Goal: Information Seeking & Learning: Learn about a topic

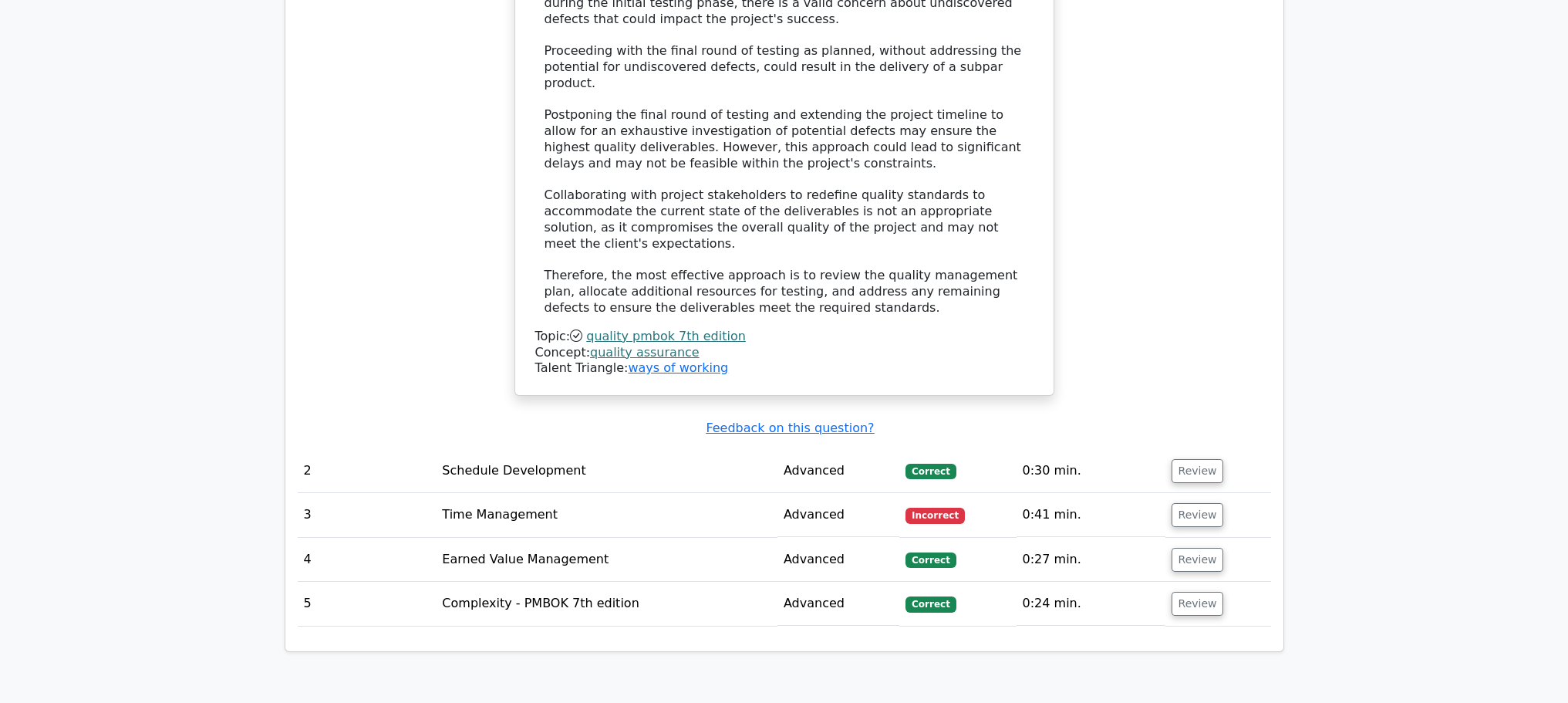
scroll to position [1764, 0]
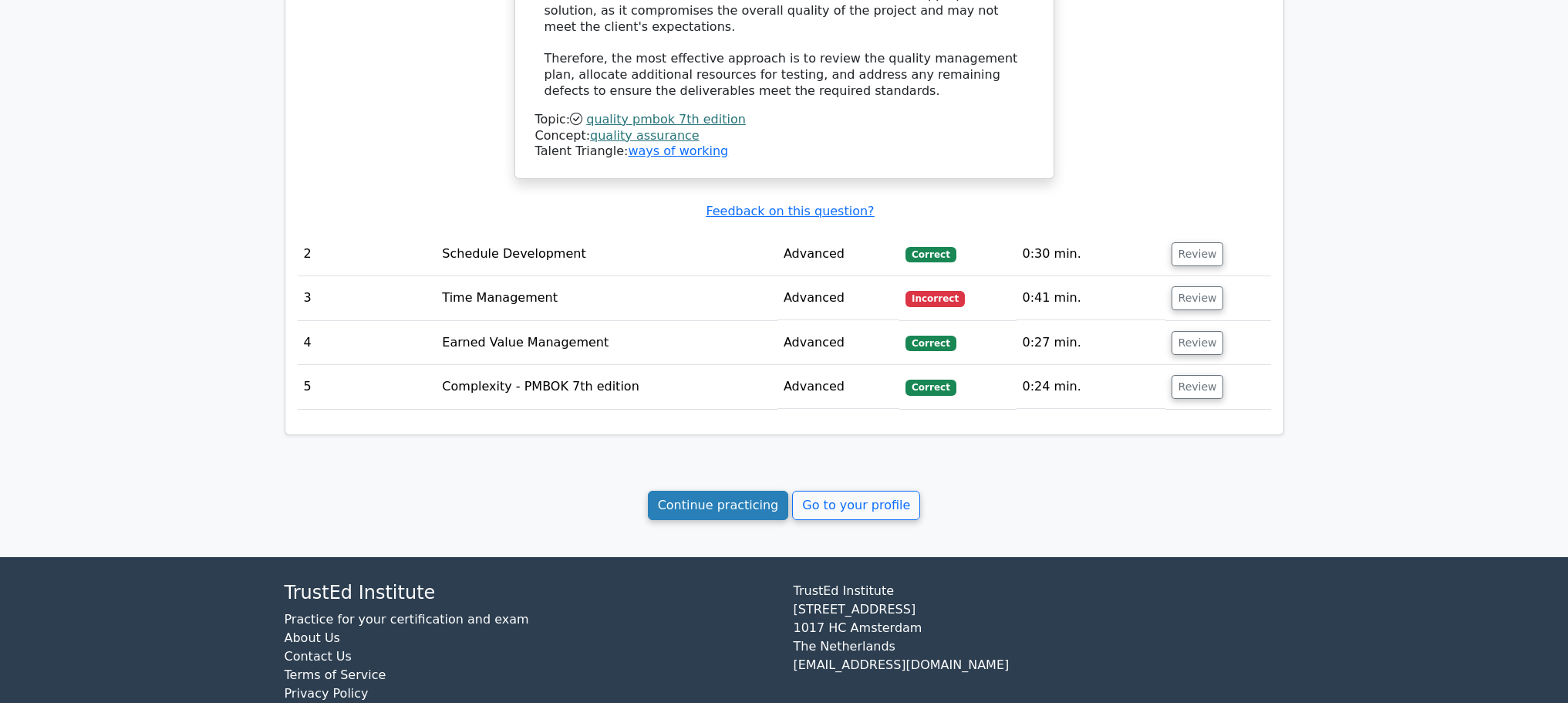
click at [731, 491] on link "Continue practicing" at bounding box center [718, 505] width 141 height 29
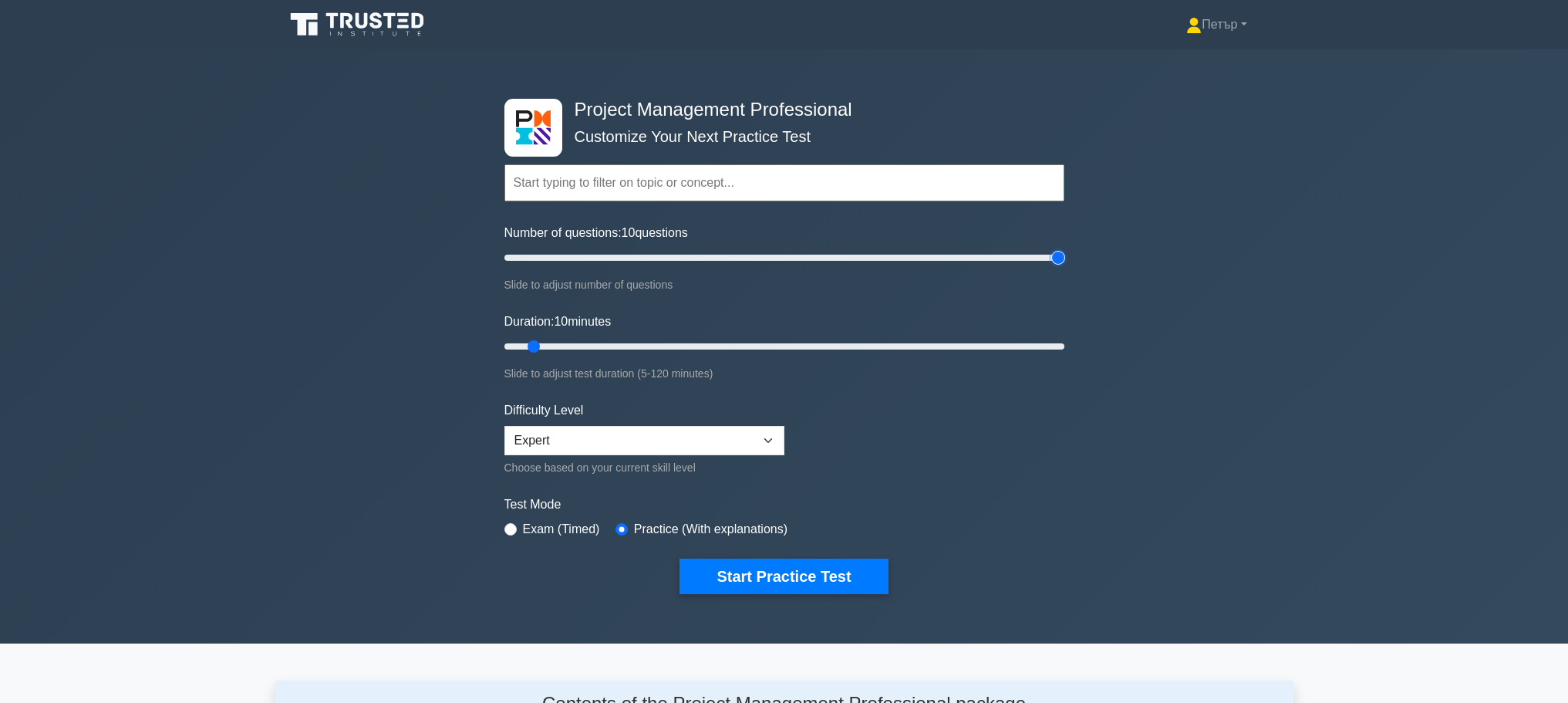
type input "200"
click at [1056, 252] on input "Number of questions: 10 questions" at bounding box center [784, 258] width 560 height 19
type input "120"
click at [1059, 348] on input "Duration: 120 minutes" at bounding box center [784, 347] width 560 height 19
click at [817, 568] on button "Start Practice Test" at bounding box center [784, 576] width 208 height 35
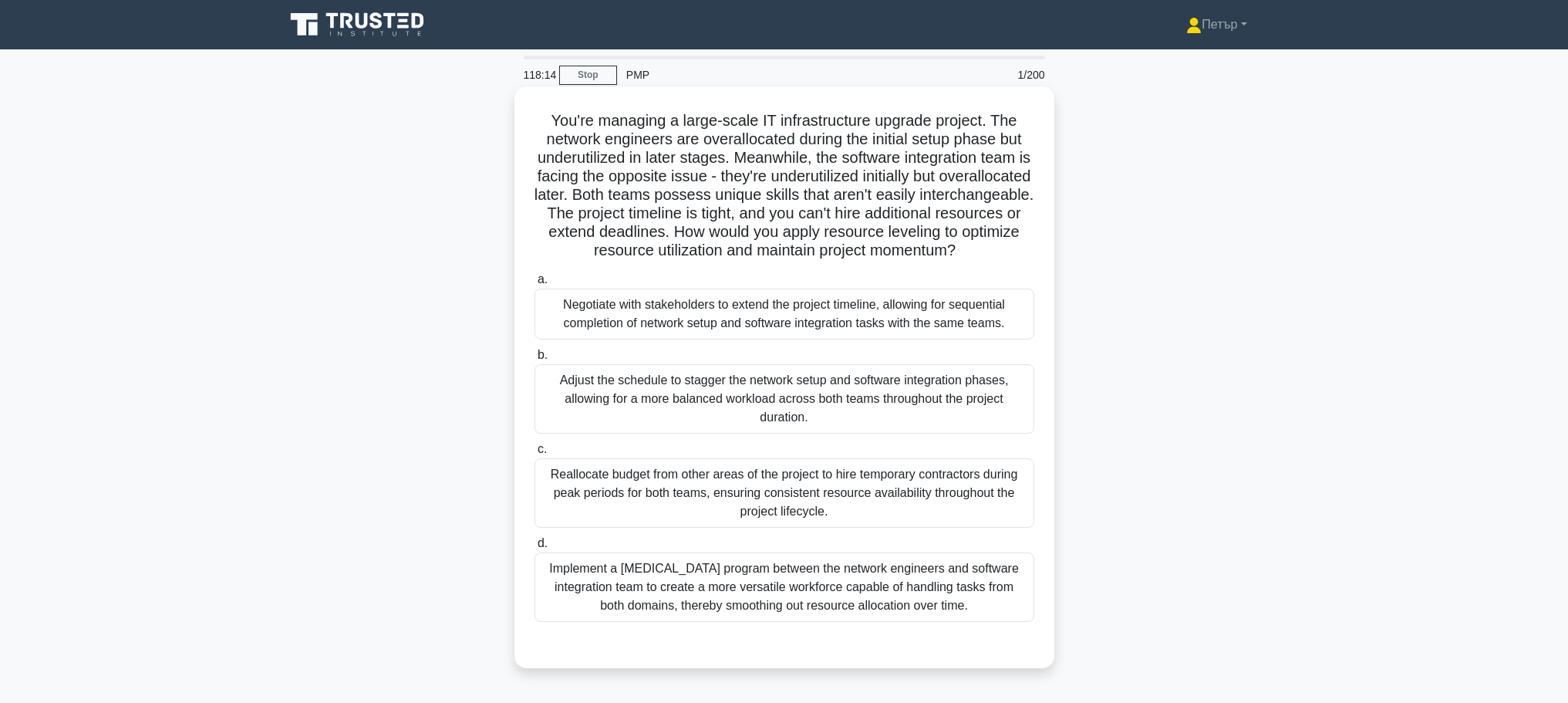
click at [912, 434] on div "Adjust the schedule to stagger the network setup and software integration phase…" at bounding box center [784, 398] width 500 height 69
click at [534, 360] on input "b. Adjust the schedule to stagger the network setup and software integration ph…" at bounding box center [534, 355] width 0 height 10
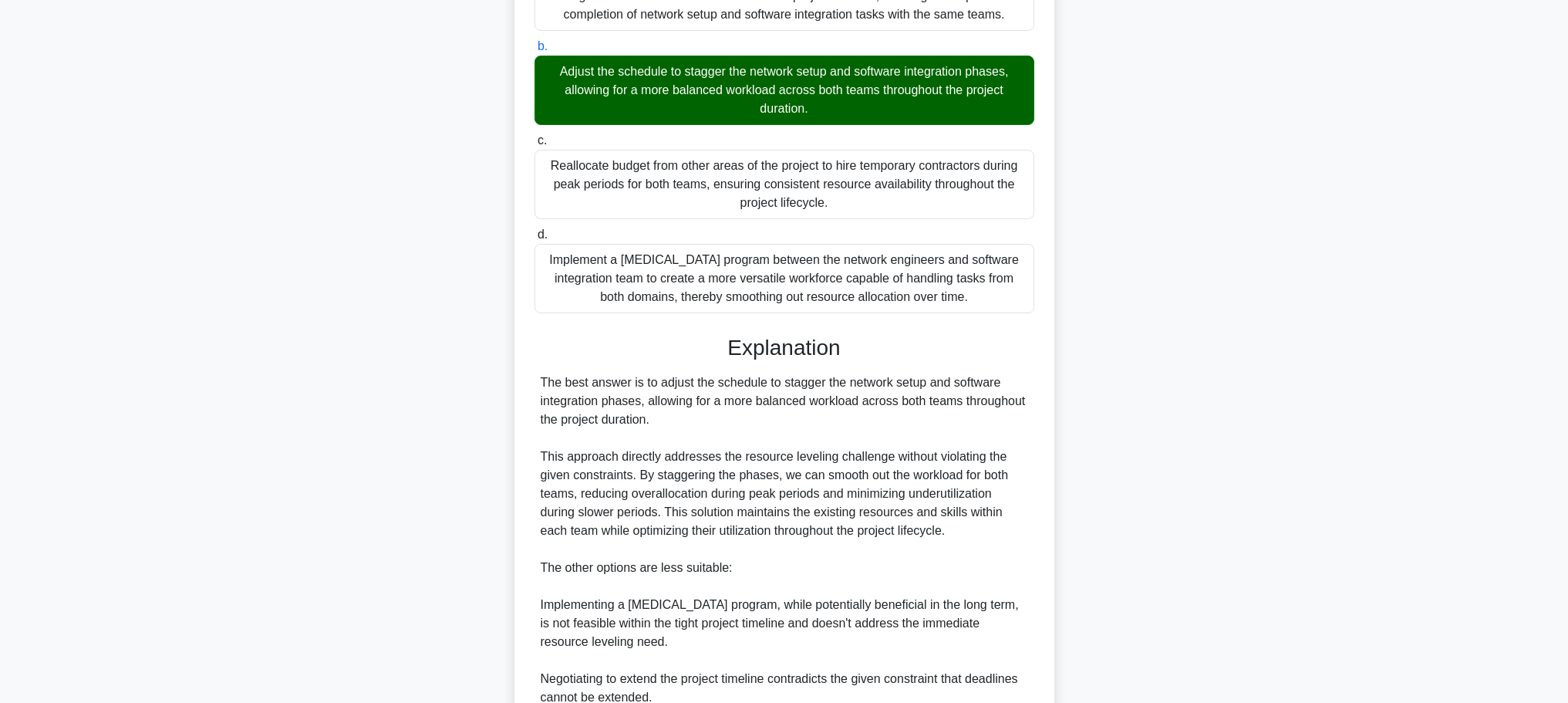
scroll to position [602, 0]
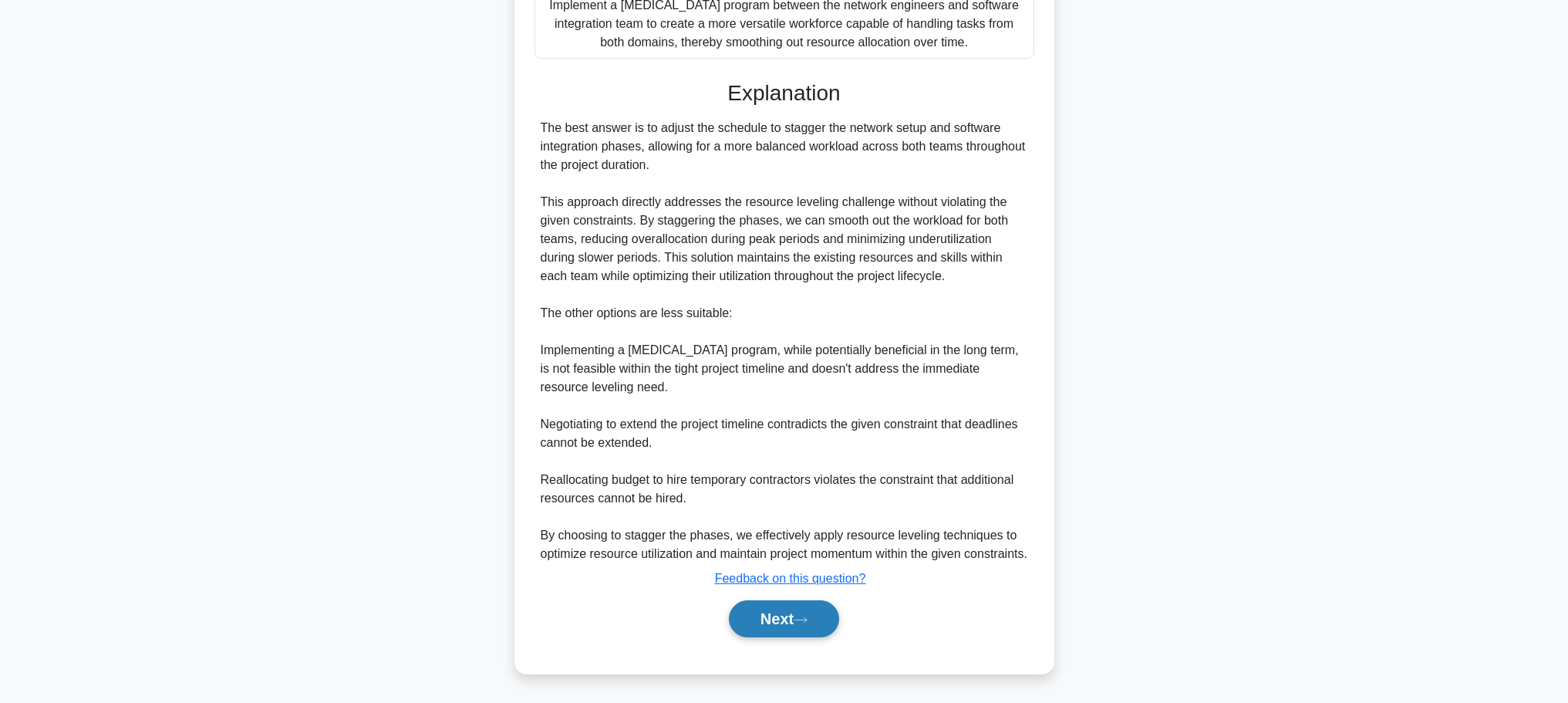
click at [803, 606] on button "Next" at bounding box center [784, 619] width 110 height 37
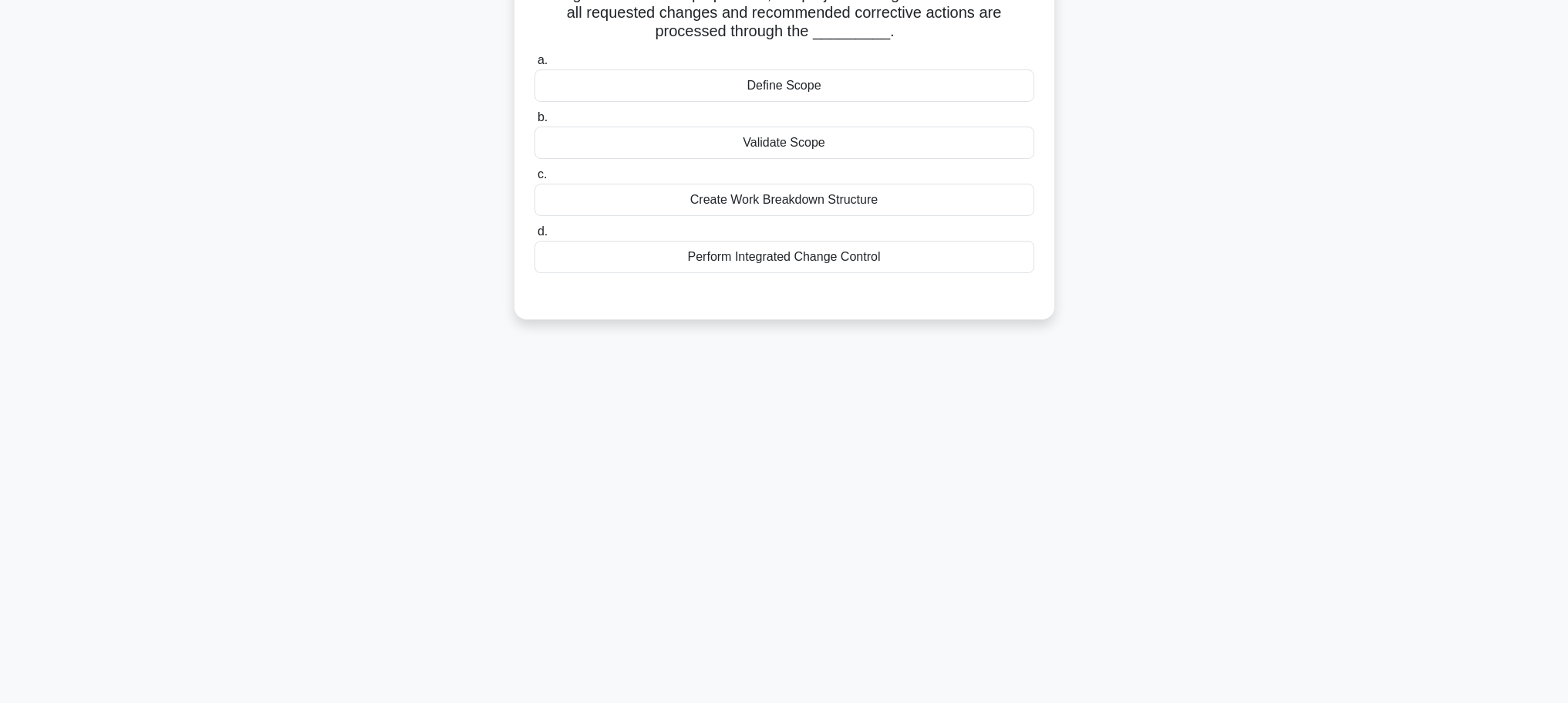
scroll to position [0, 0]
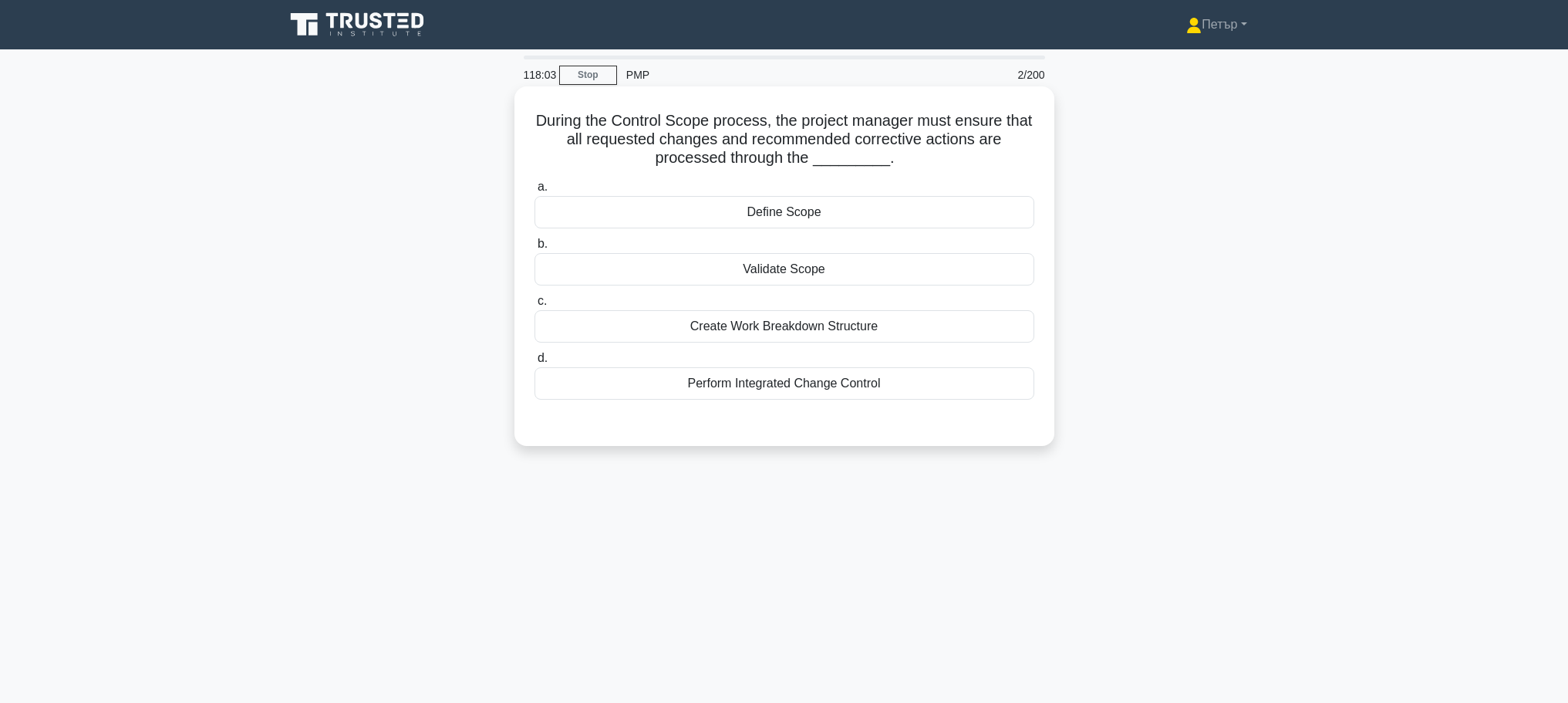
click at [881, 388] on div "Perform Integrated Change Control" at bounding box center [784, 384] width 500 height 32
click at [534, 364] on input "d. Perform Integrated Change Control" at bounding box center [534, 358] width 0 height 10
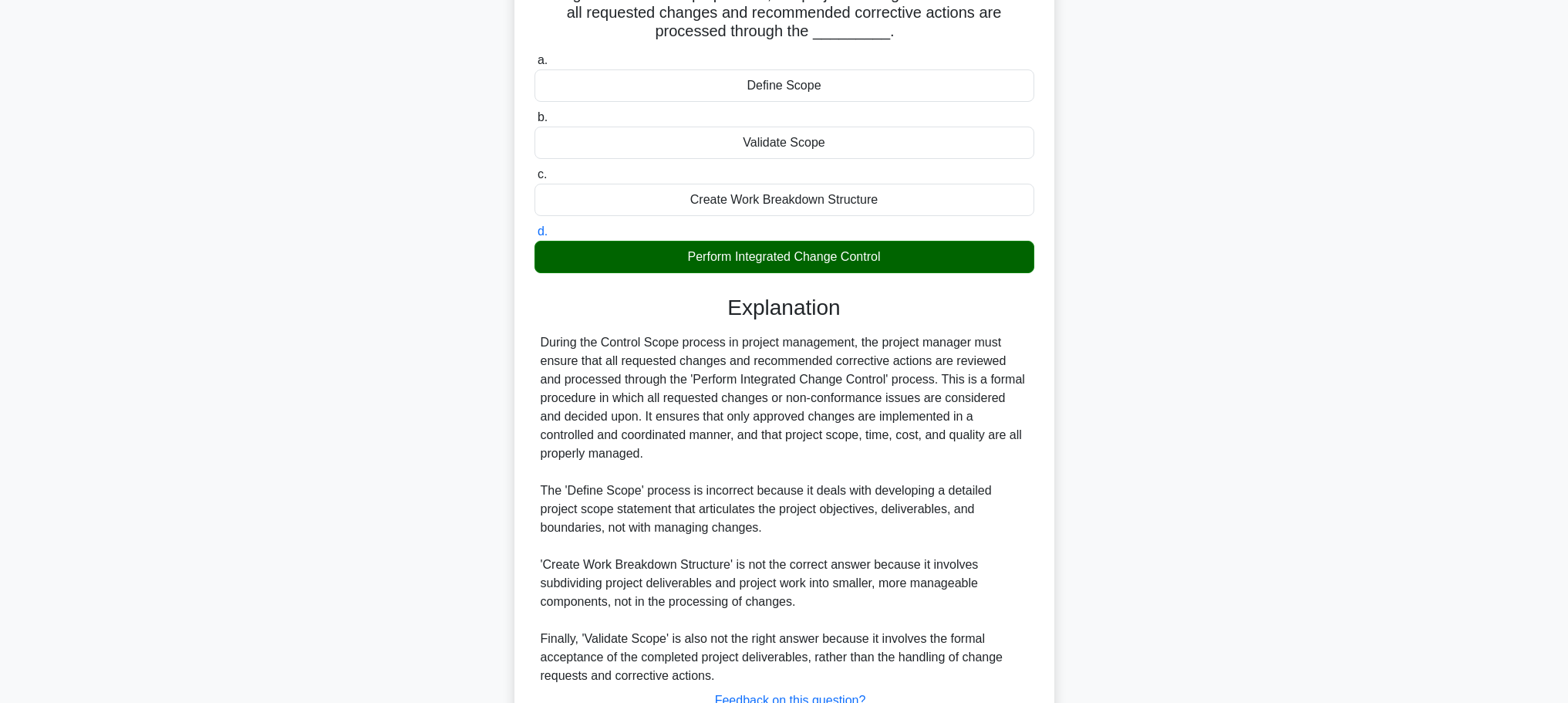
scroll to position [249, 0]
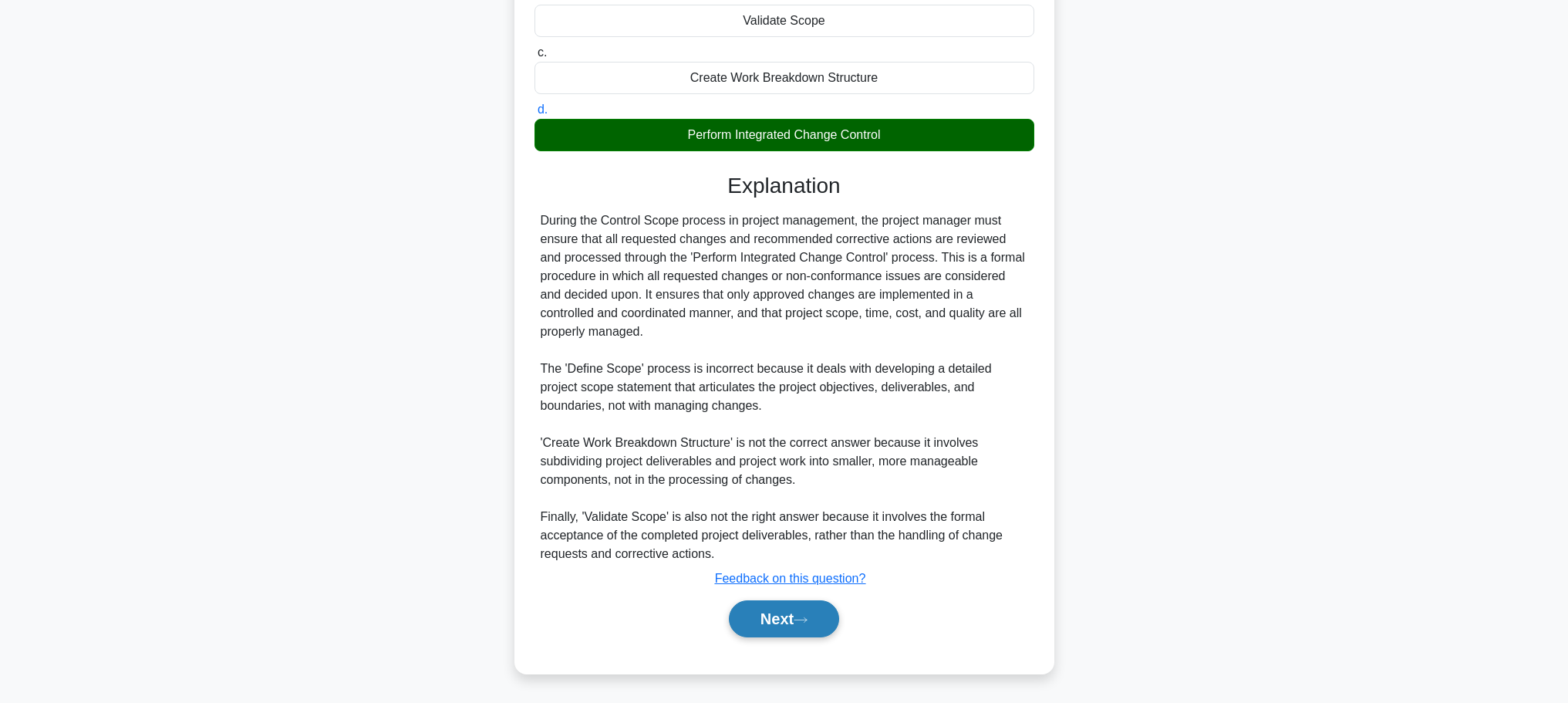
click at [809, 604] on button "Next" at bounding box center [784, 619] width 110 height 37
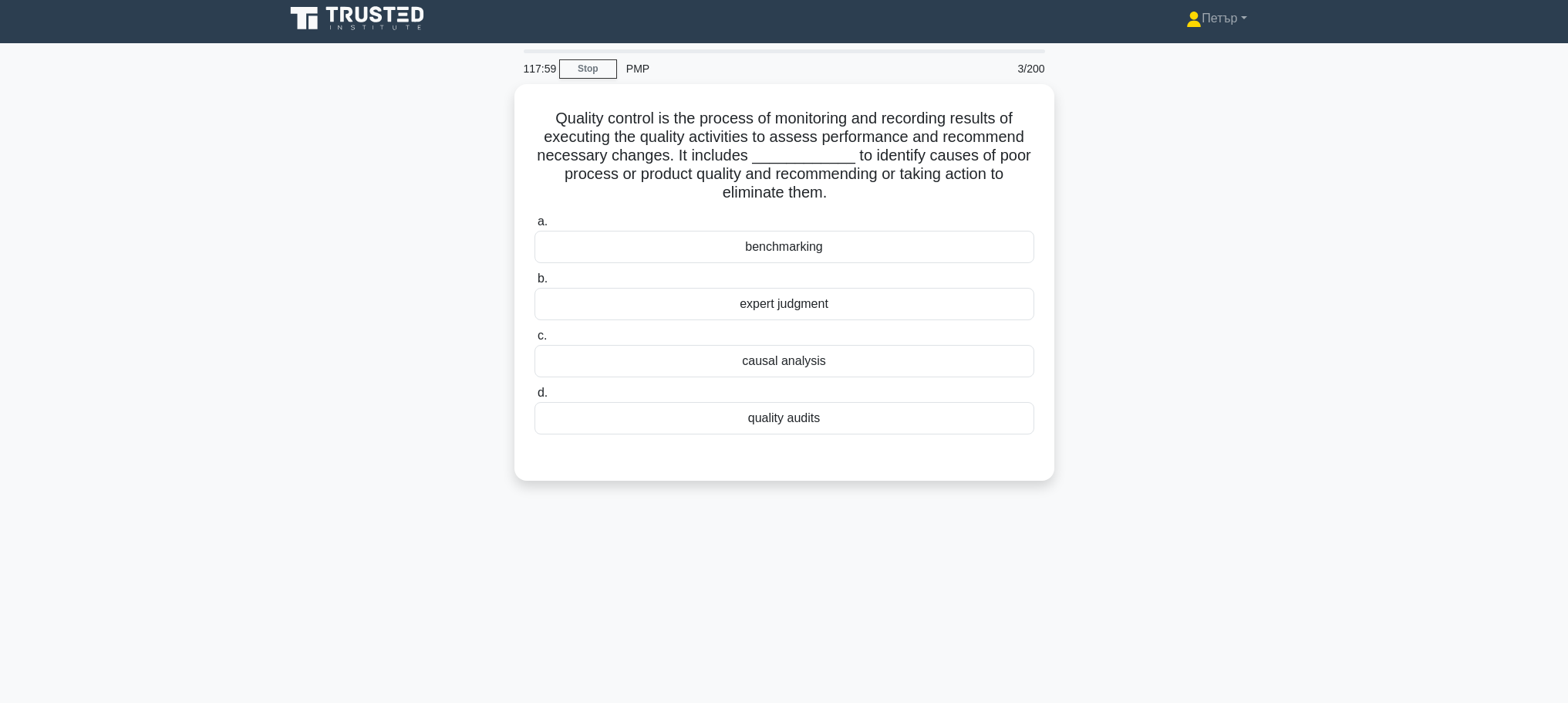
scroll to position [0, 0]
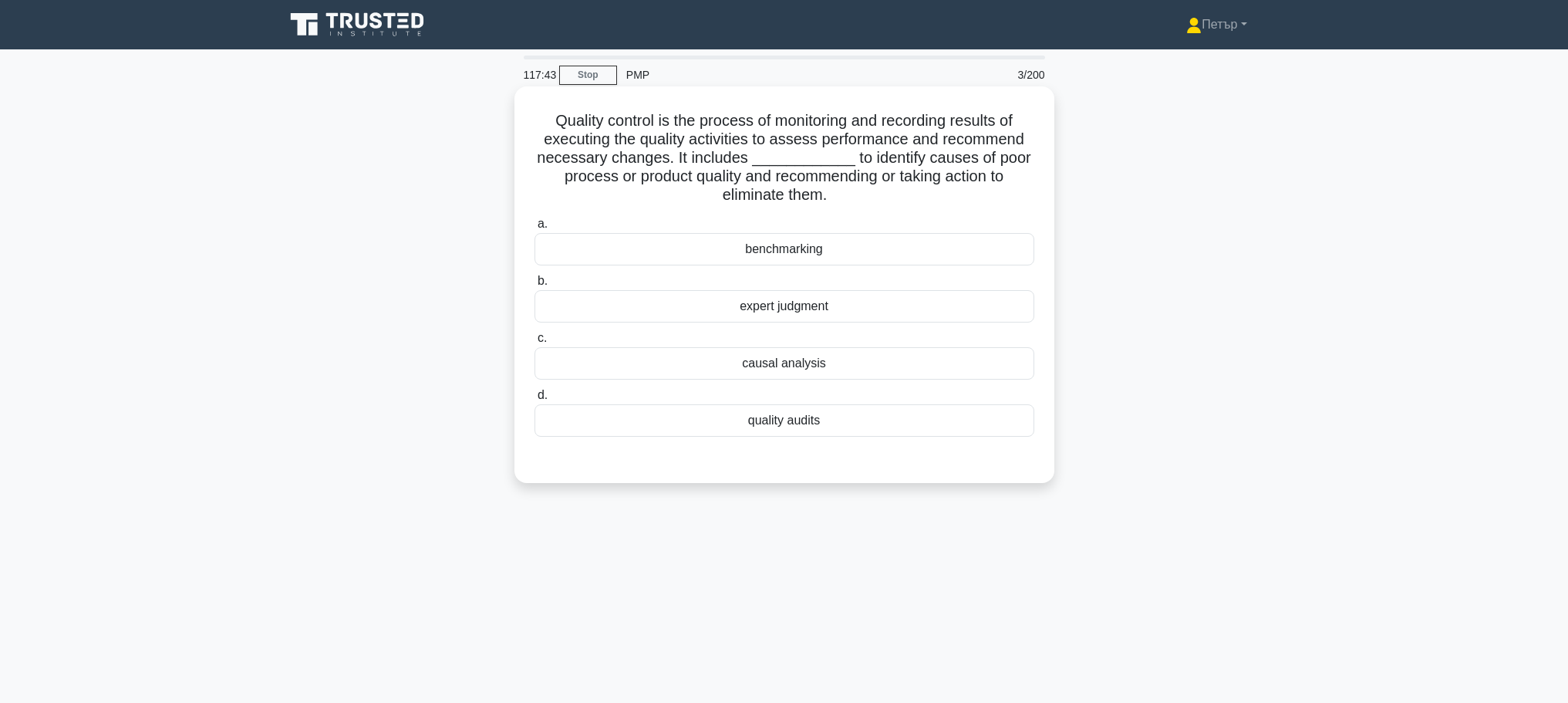
click at [941, 431] on div "quality audits" at bounding box center [784, 421] width 500 height 32
click at [534, 401] on input "d. quality audits" at bounding box center [534, 395] width 0 height 10
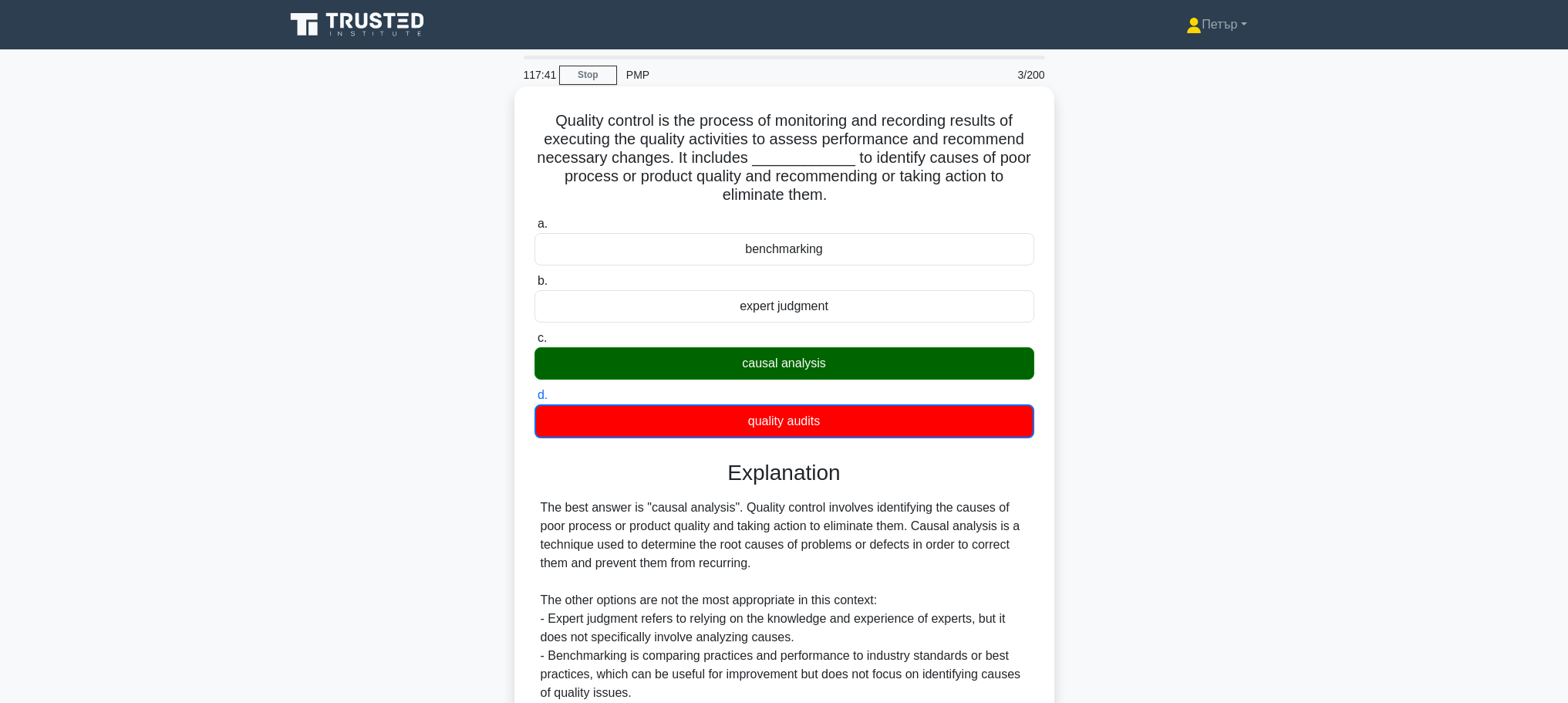
scroll to position [195, 0]
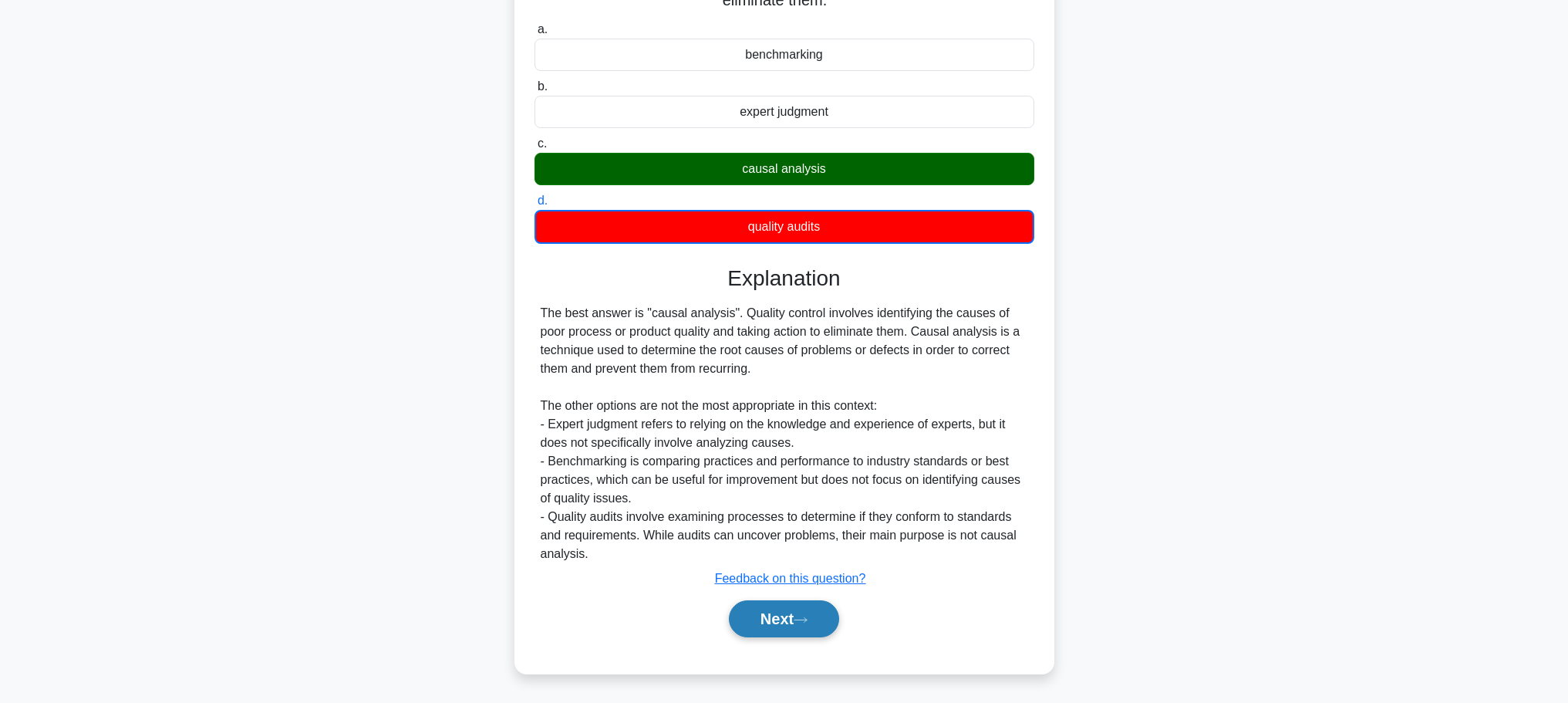
click at [788, 617] on button "Next" at bounding box center [784, 619] width 110 height 37
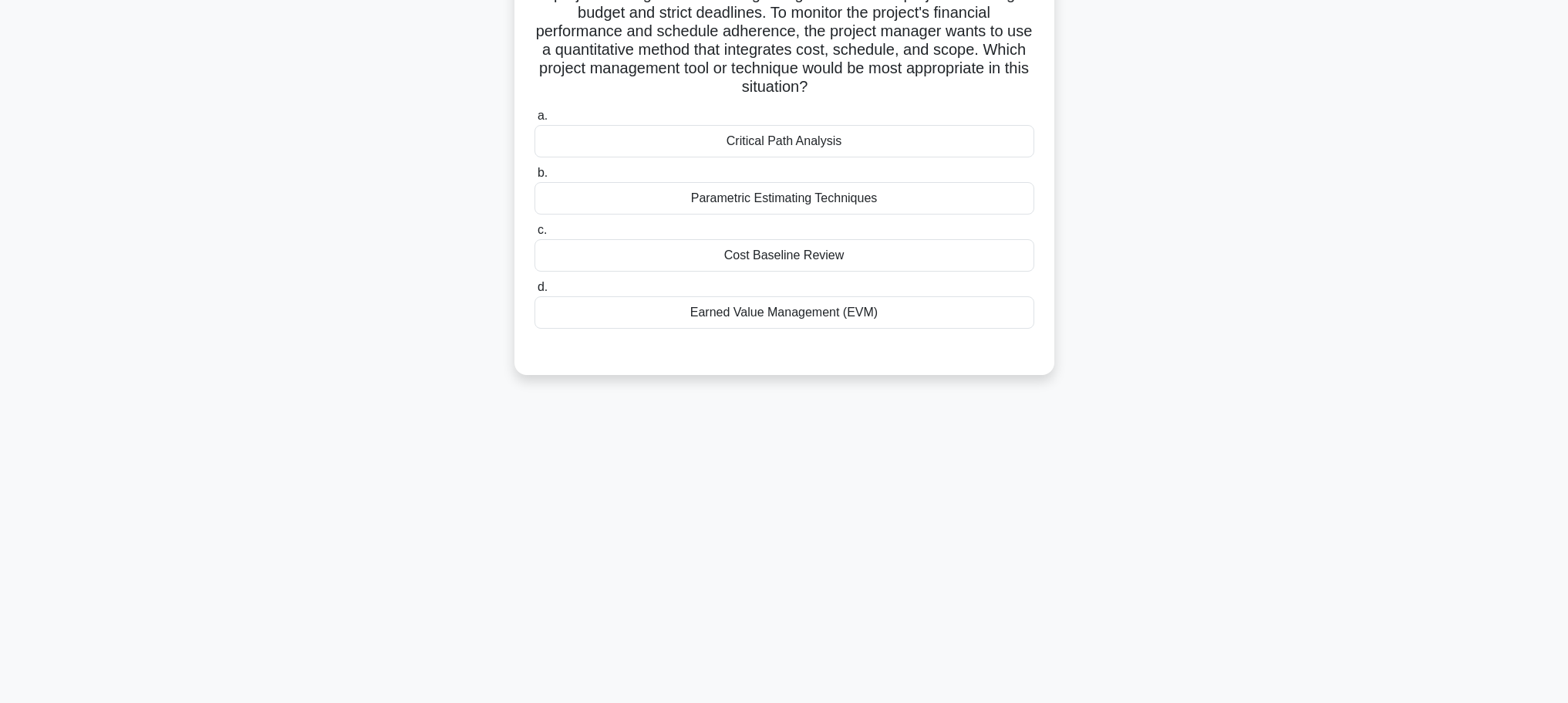
scroll to position [0, 0]
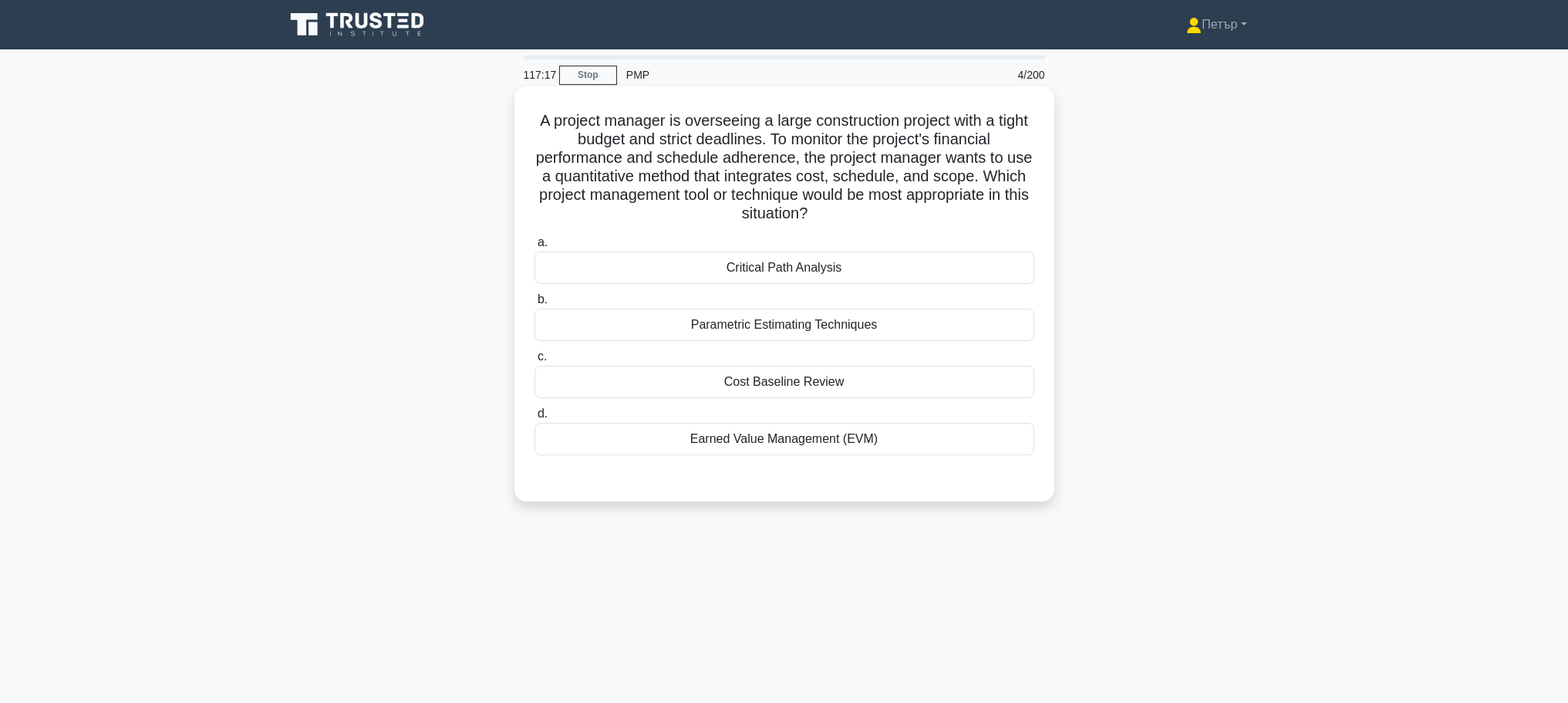
click at [862, 444] on div "Earned Value Management (EVM)" at bounding box center [784, 439] width 500 height 32
click at [534, 419] on input "d. Earned Value Management (EVM)" at bounding box center [534, 414] width 0 height 10
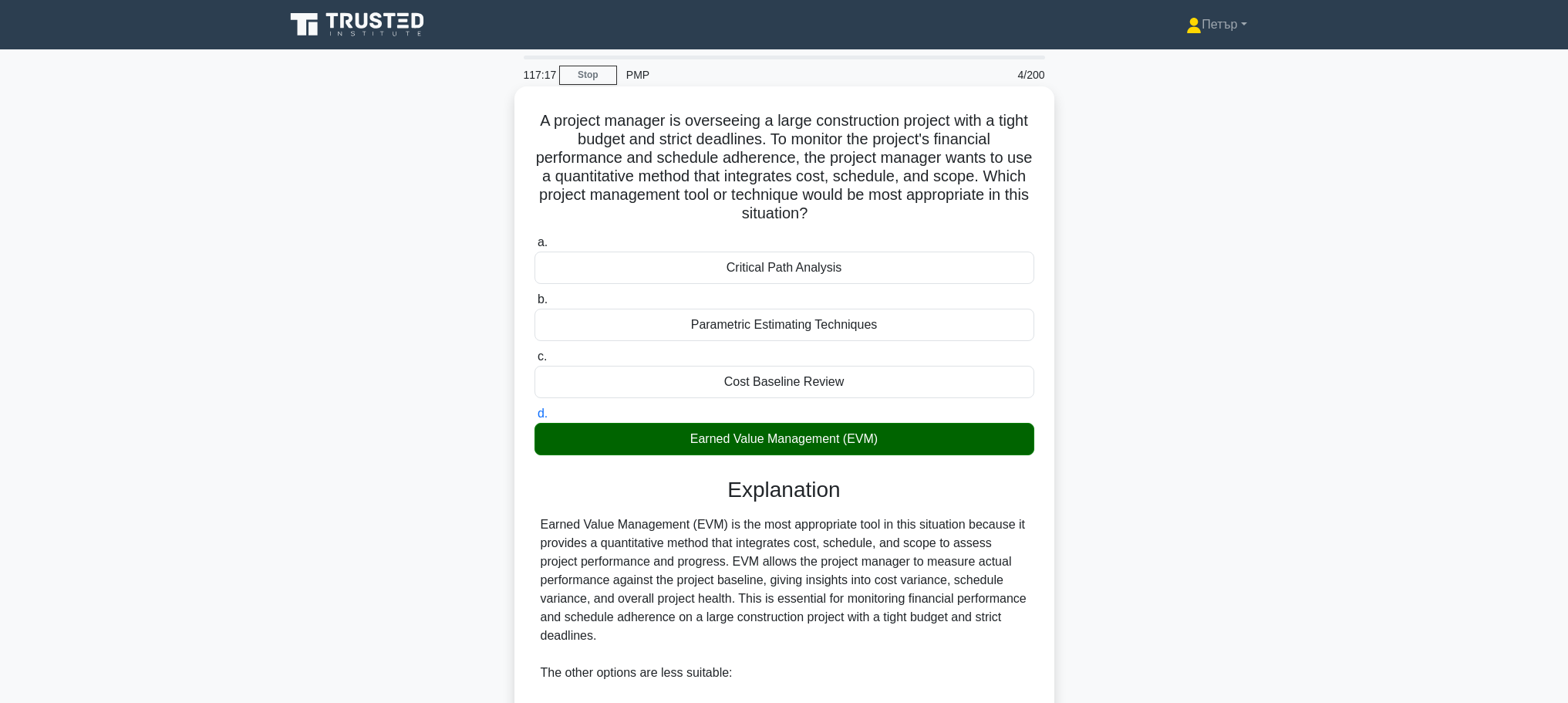
scroll to position [249, 0]
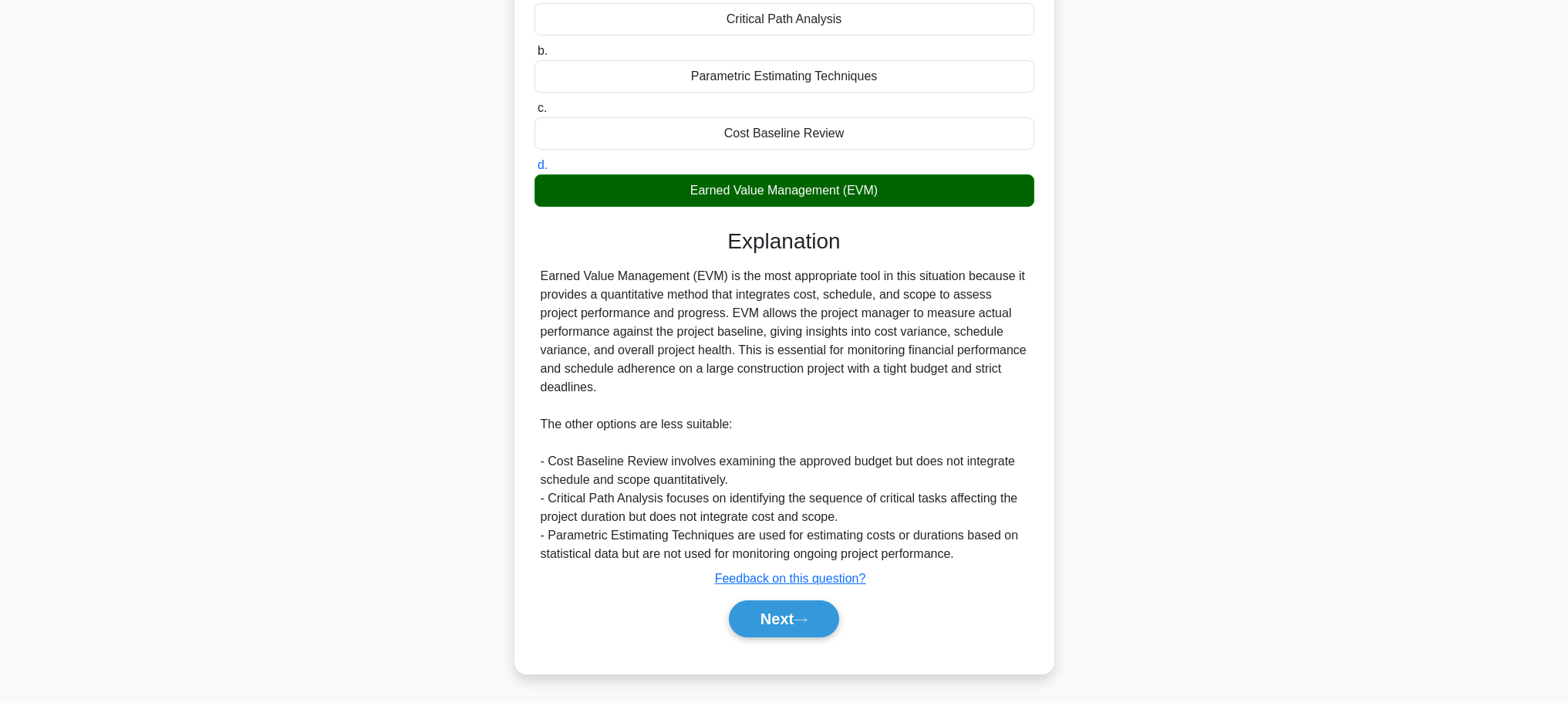
click at [794, 640] on div "Next" at bounding box center [784, 619] width 500 height 49
click at [788, 620] on button "Next" at bounding box center [784, 619] width 110 height 37
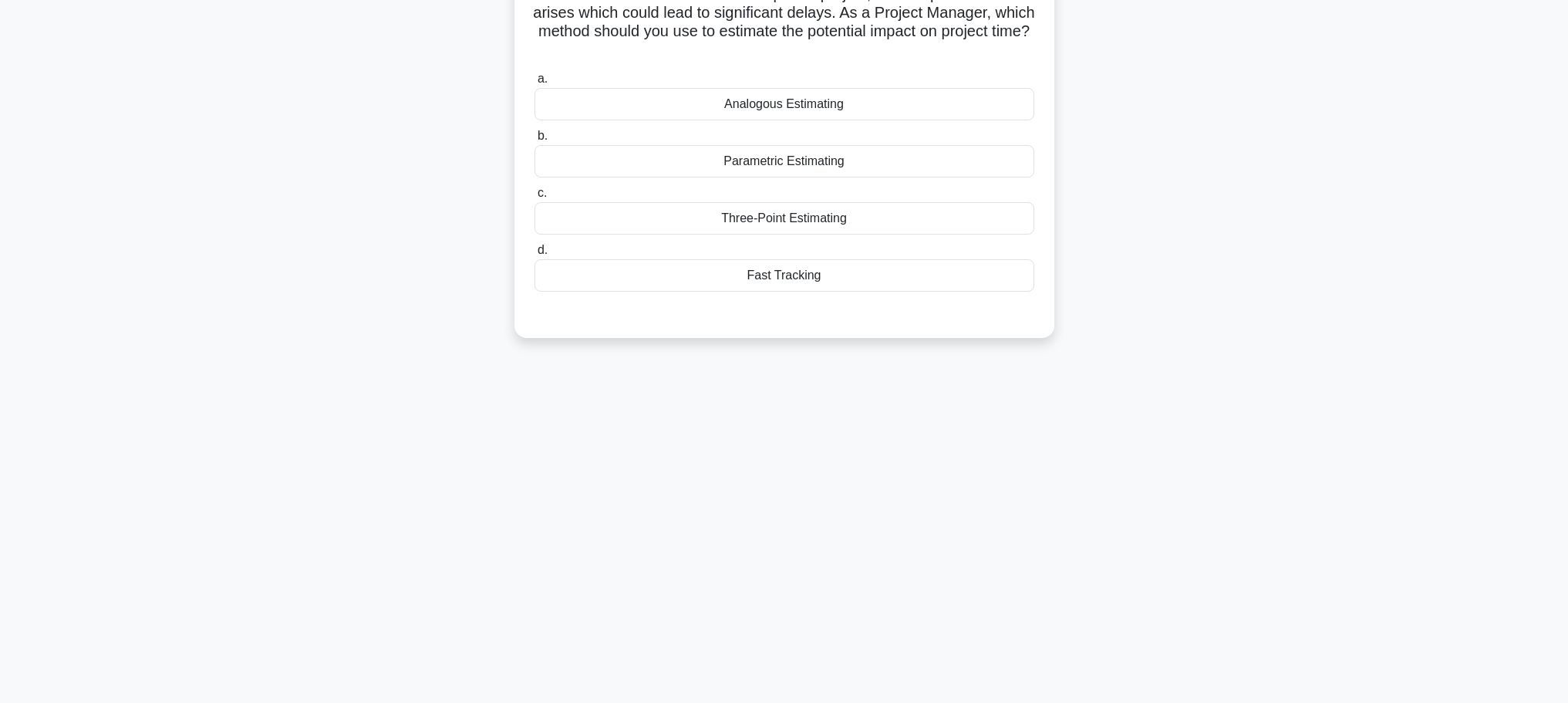
scroll to position [0, 0]
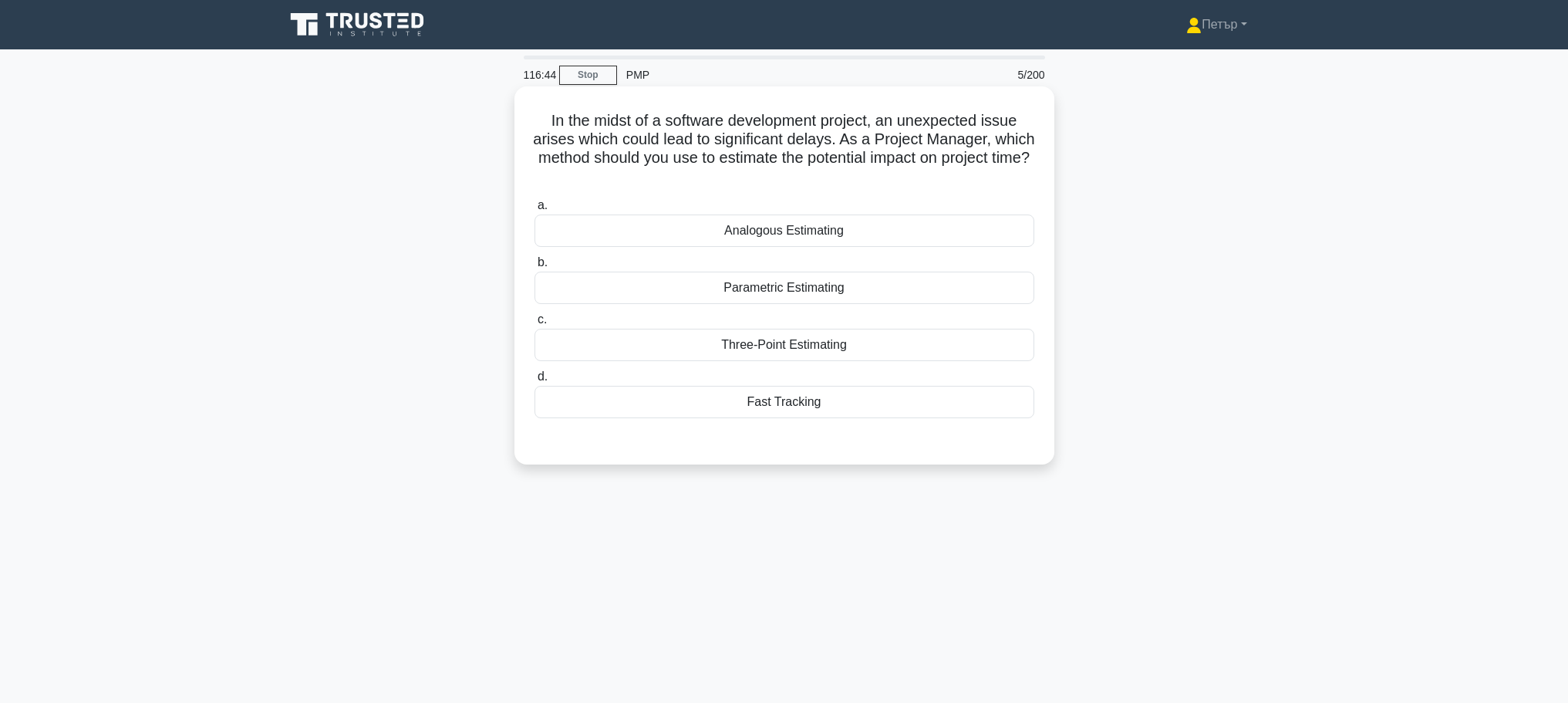
click at [925, 343] on div "Three-Point Estimating" at bounding box center [784, 345] width 500 height 32
click at [534, 325] on input "c. Three-Point Estimating" at bounding box center [534, 319] width 0 height 10
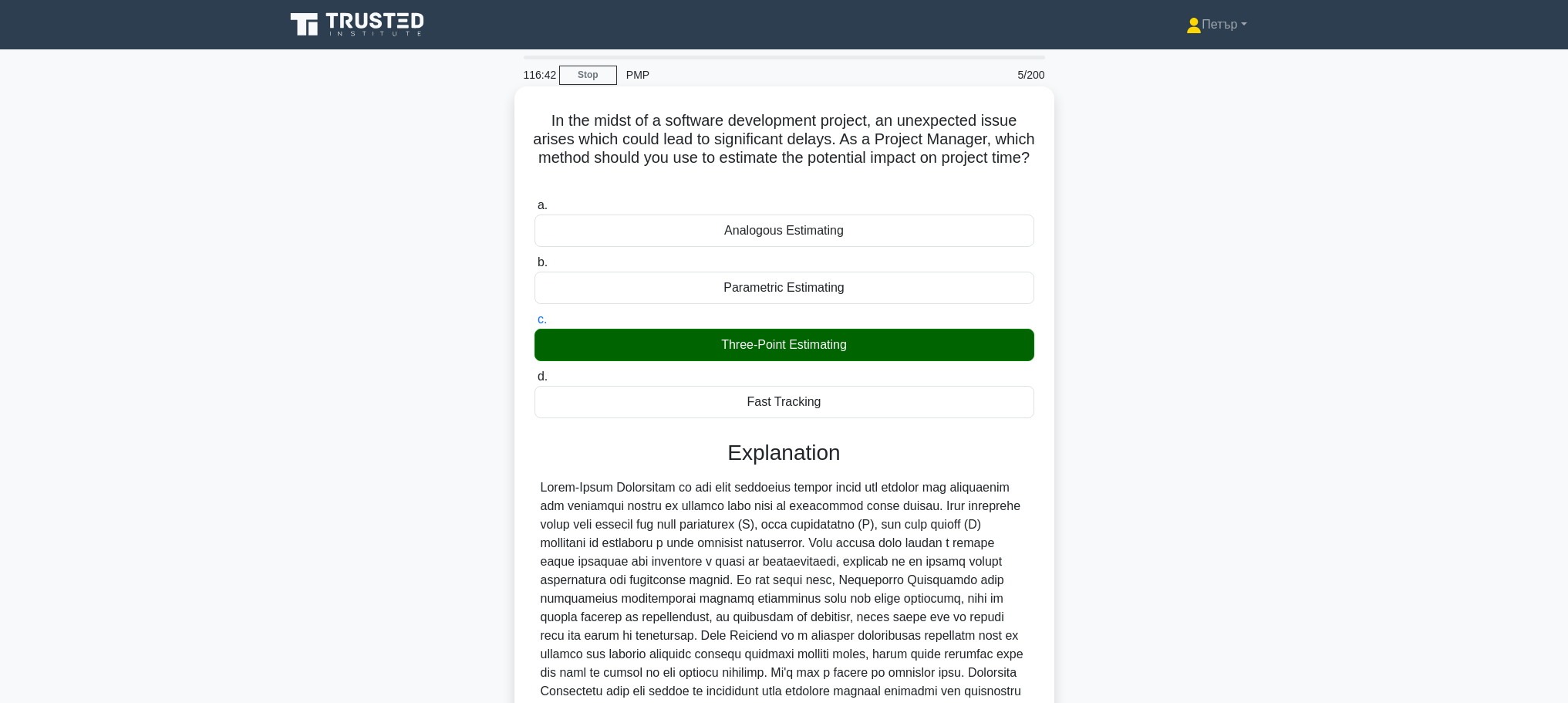
scroll to position [175, 0]
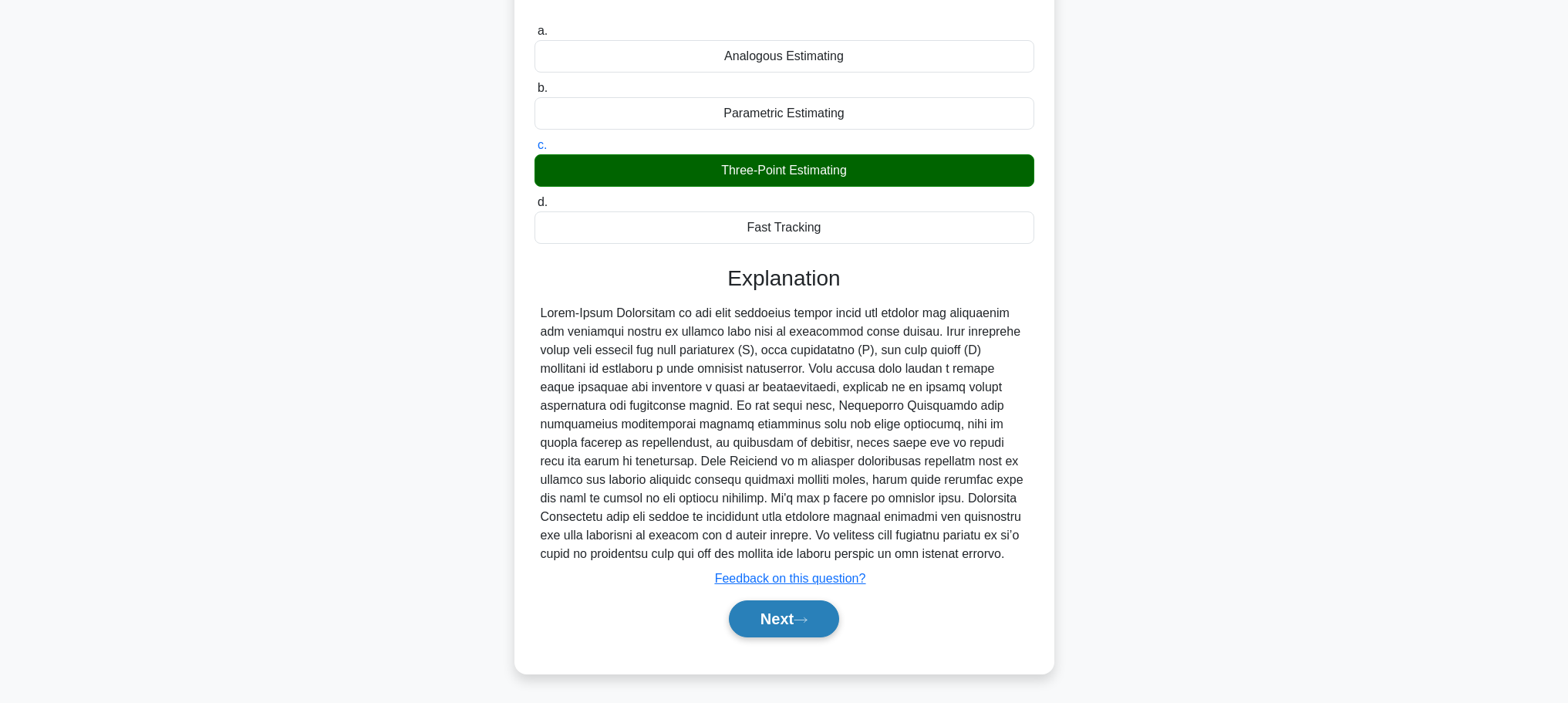
click at [799, 611] on button "Next" at bounding box center [784, 619] width 110 height 37
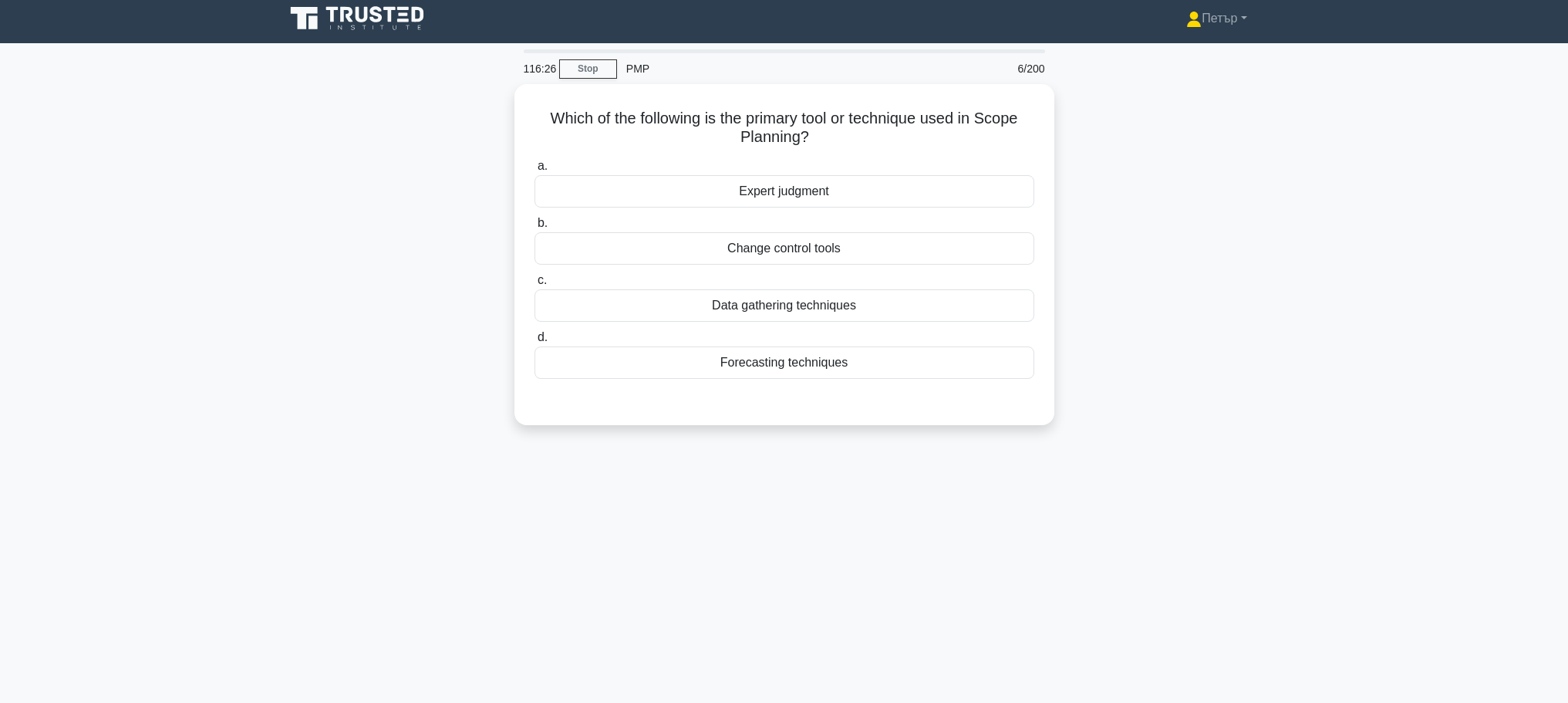
scroll to position [0, 0]
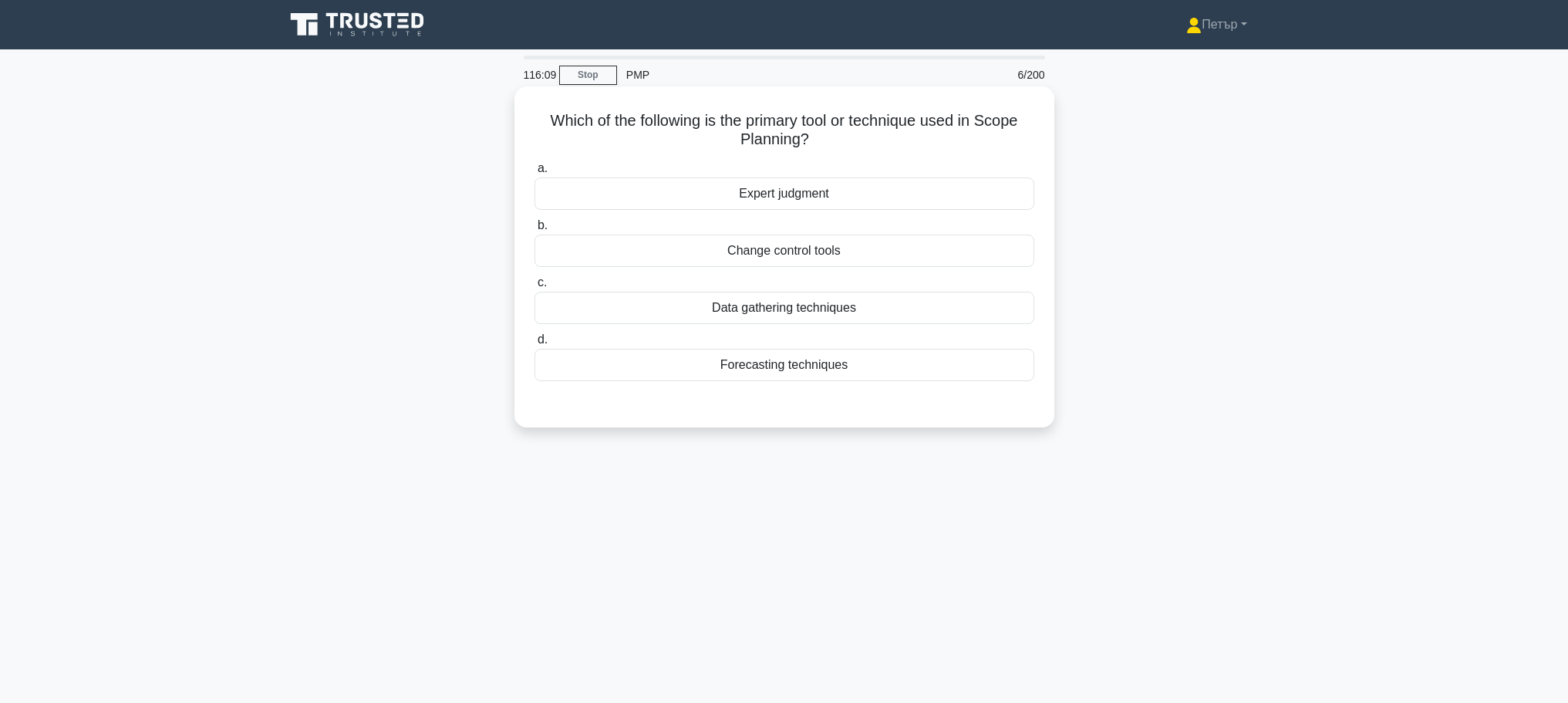
click at [929, 199] on div "Expert judgment" at bounding box center [784, 193] width 500 height 32
click at [534, 173] on input "a. Expert judgment" at bounding box center [534, 169] width 0 height 10
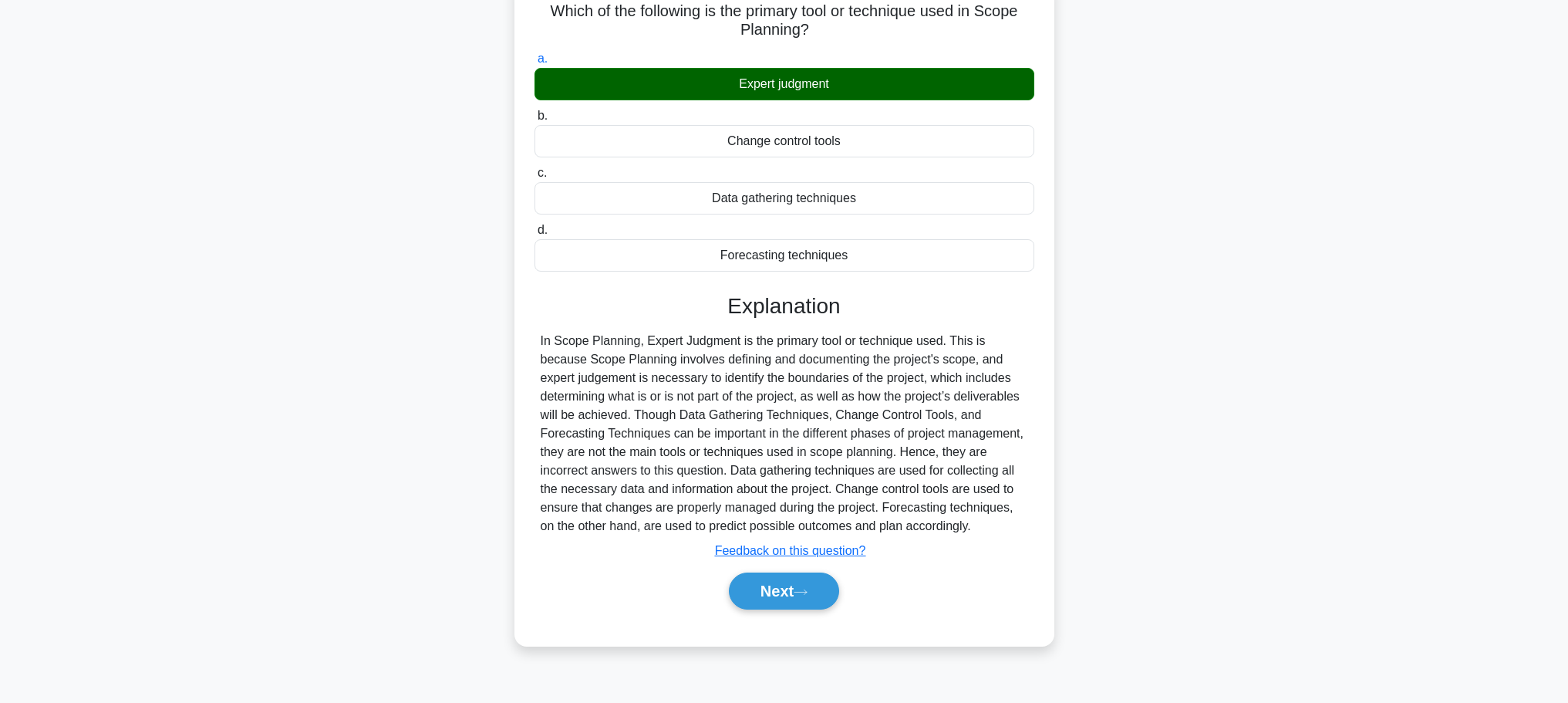
scroll to position [131, 0]
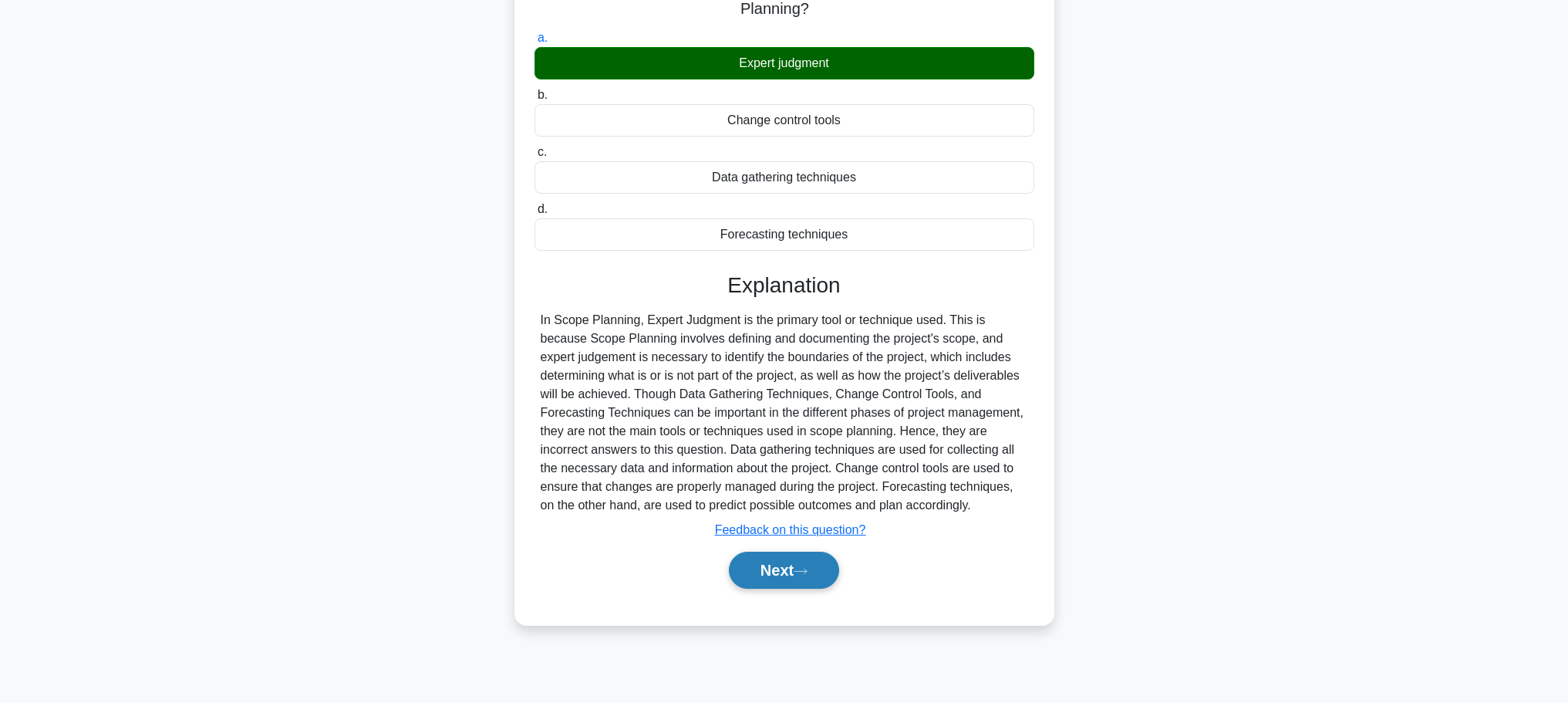
click at [807, 566] on button "Next" at bounding box center [784, 569] width 110 height 37
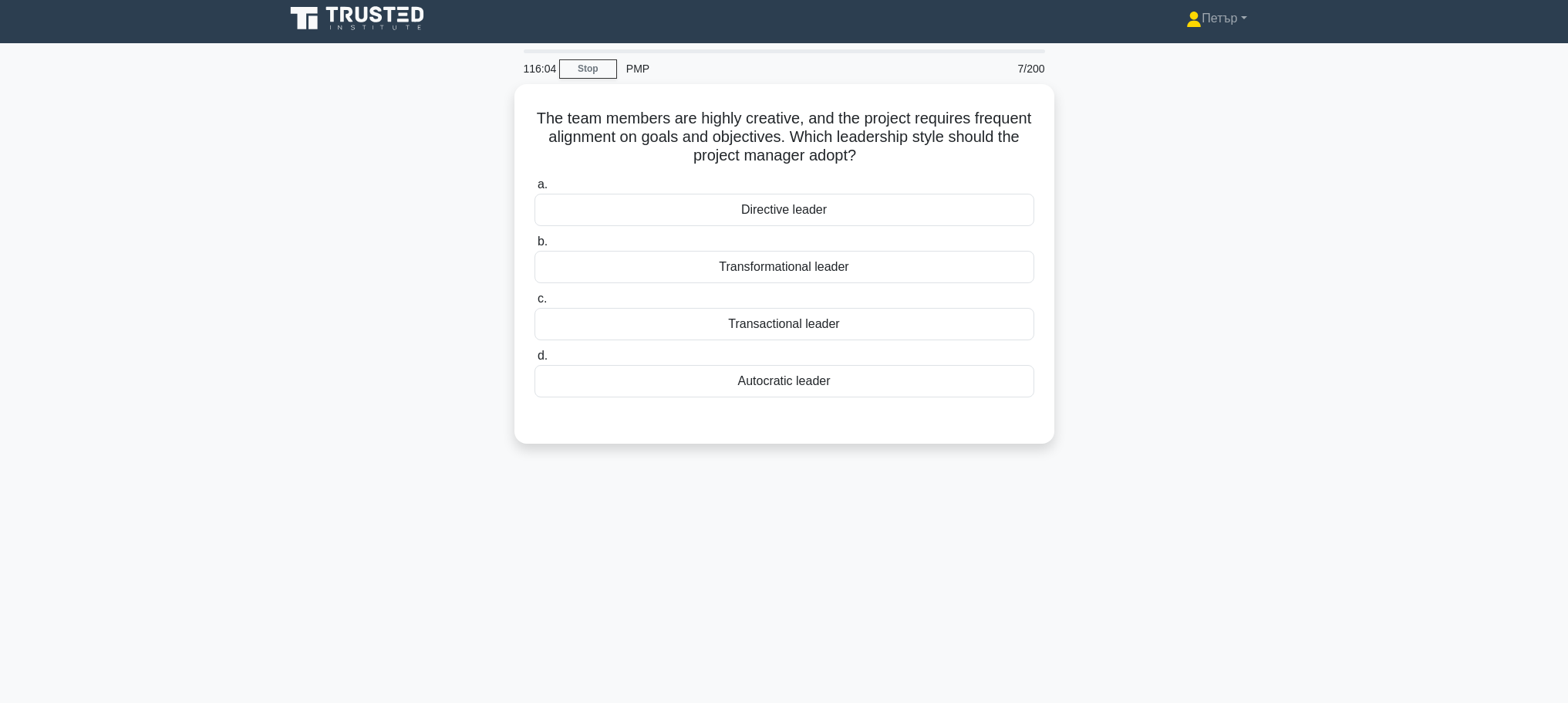
scroll to position [0, 0]
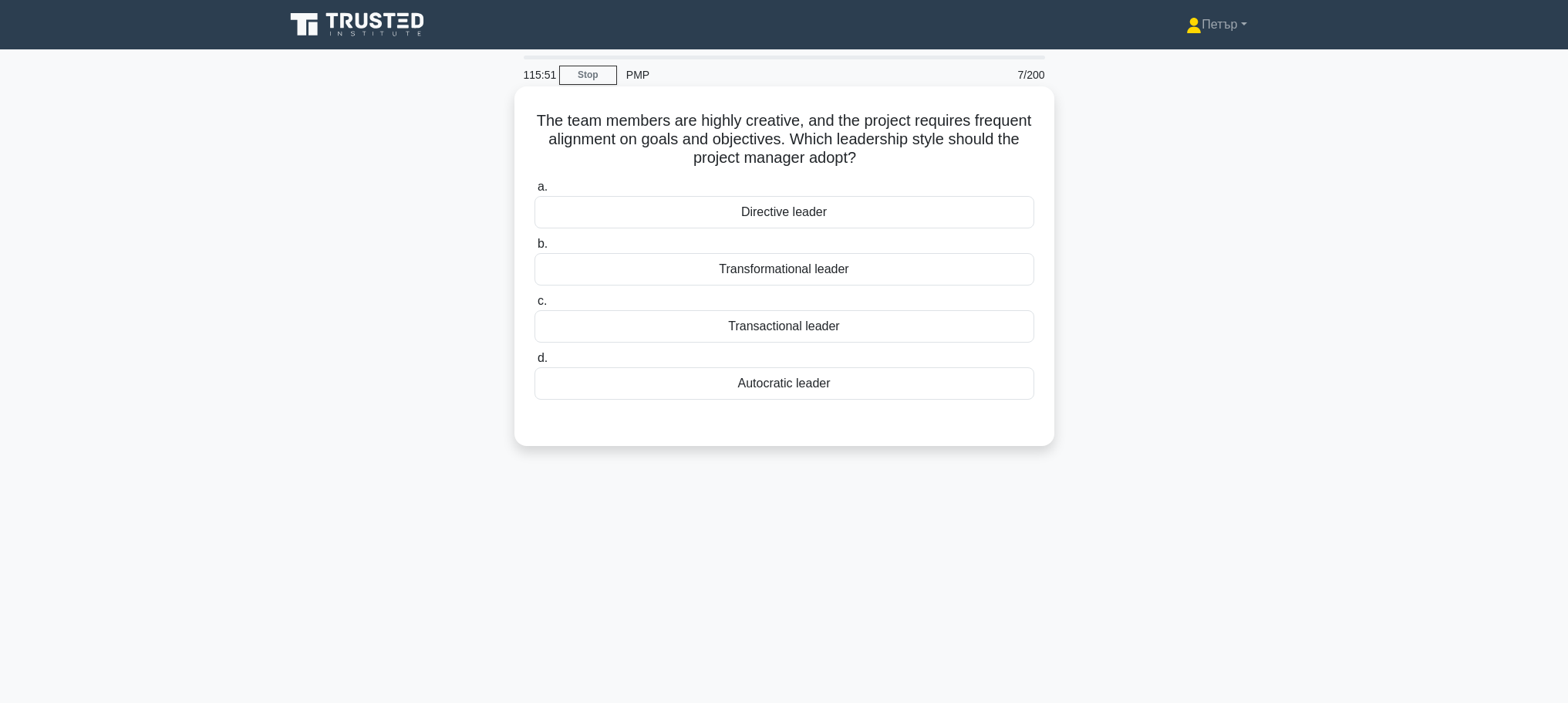
click at [934, 329] on div "Transactional leader" at bounding box center [784, 326] width 500 height 32
click at [534, 306] on input "c. Transactional leader" at bounding box center [534, 301] width 0 height 10
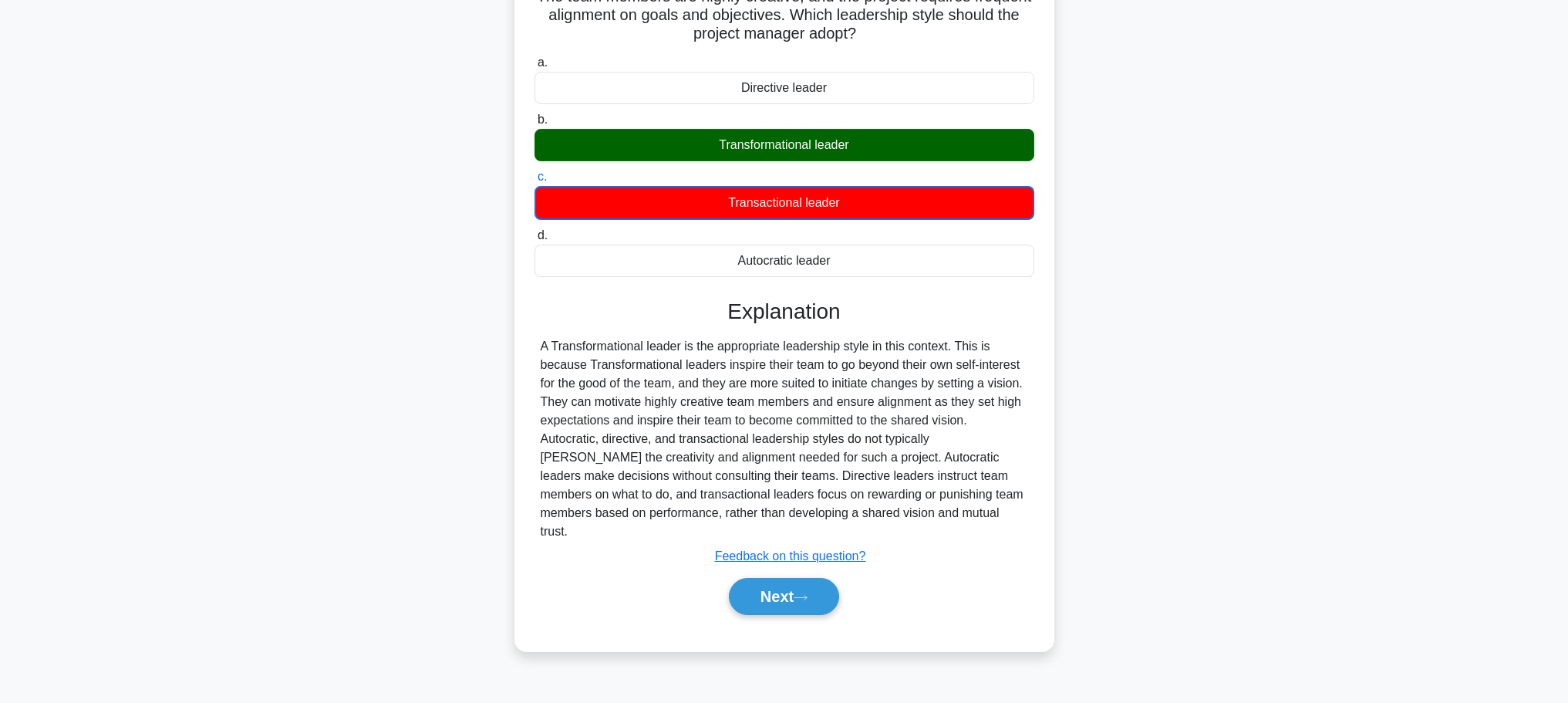
scroll to position [131, 0]
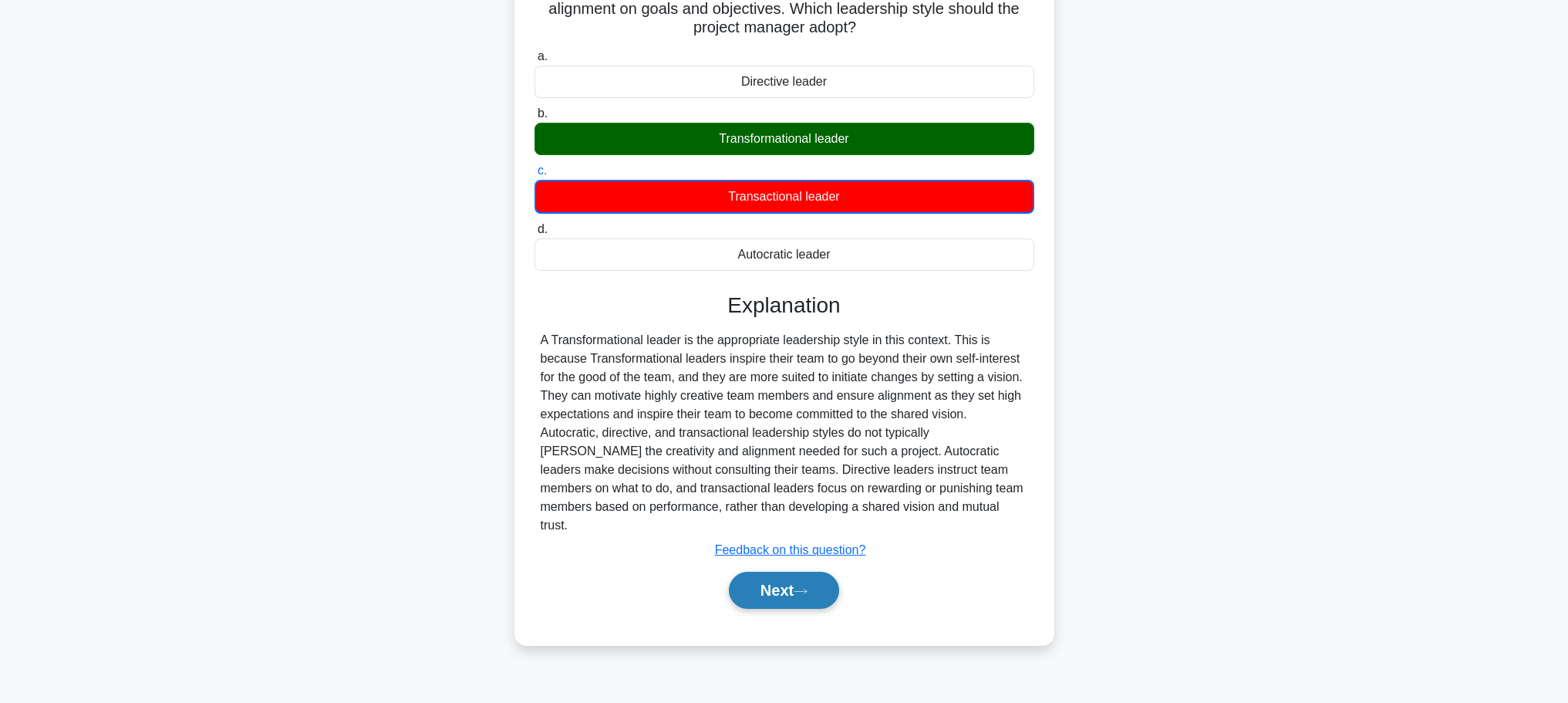
click at [793, 572] on button "Next" at bounding box center [784, 590] width 110 height 37
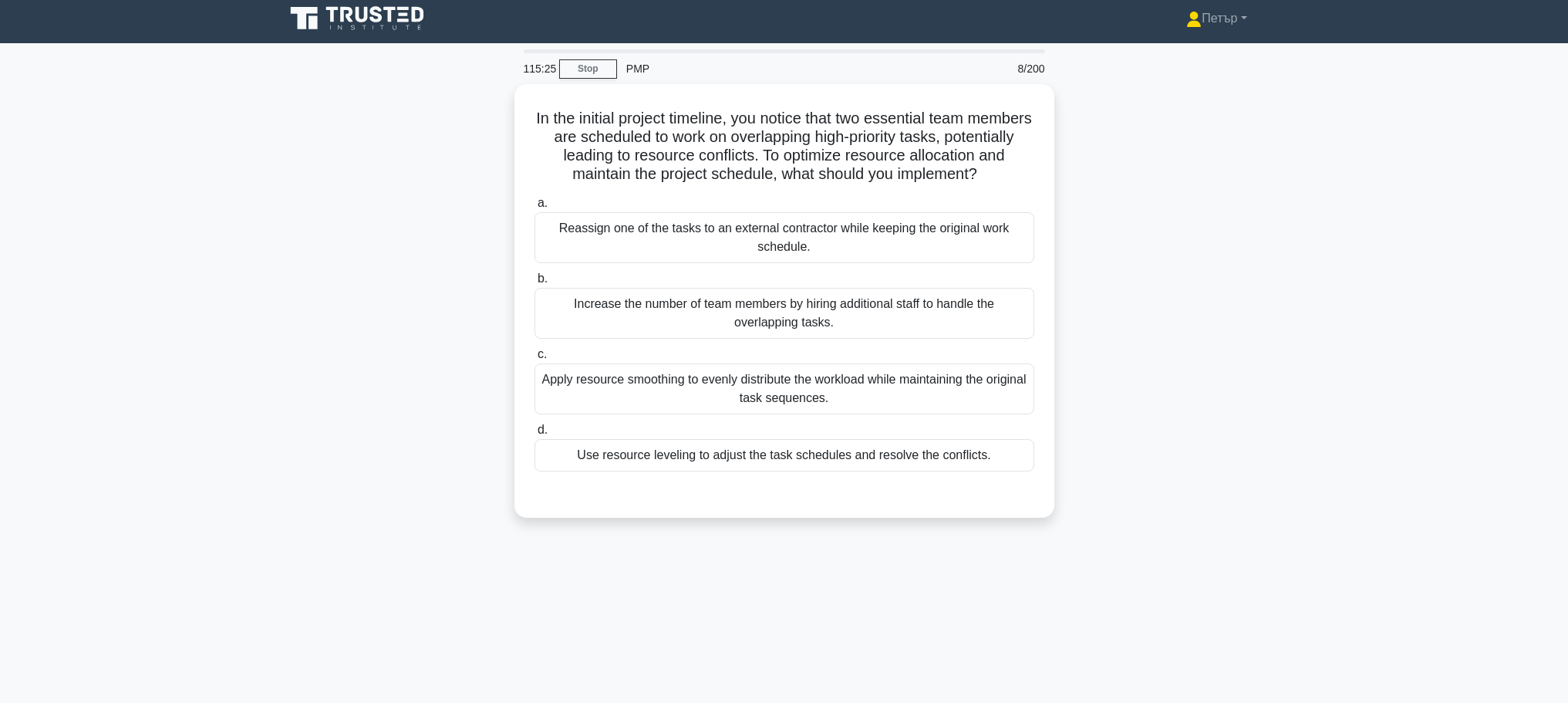
scroll to position [0, 0]
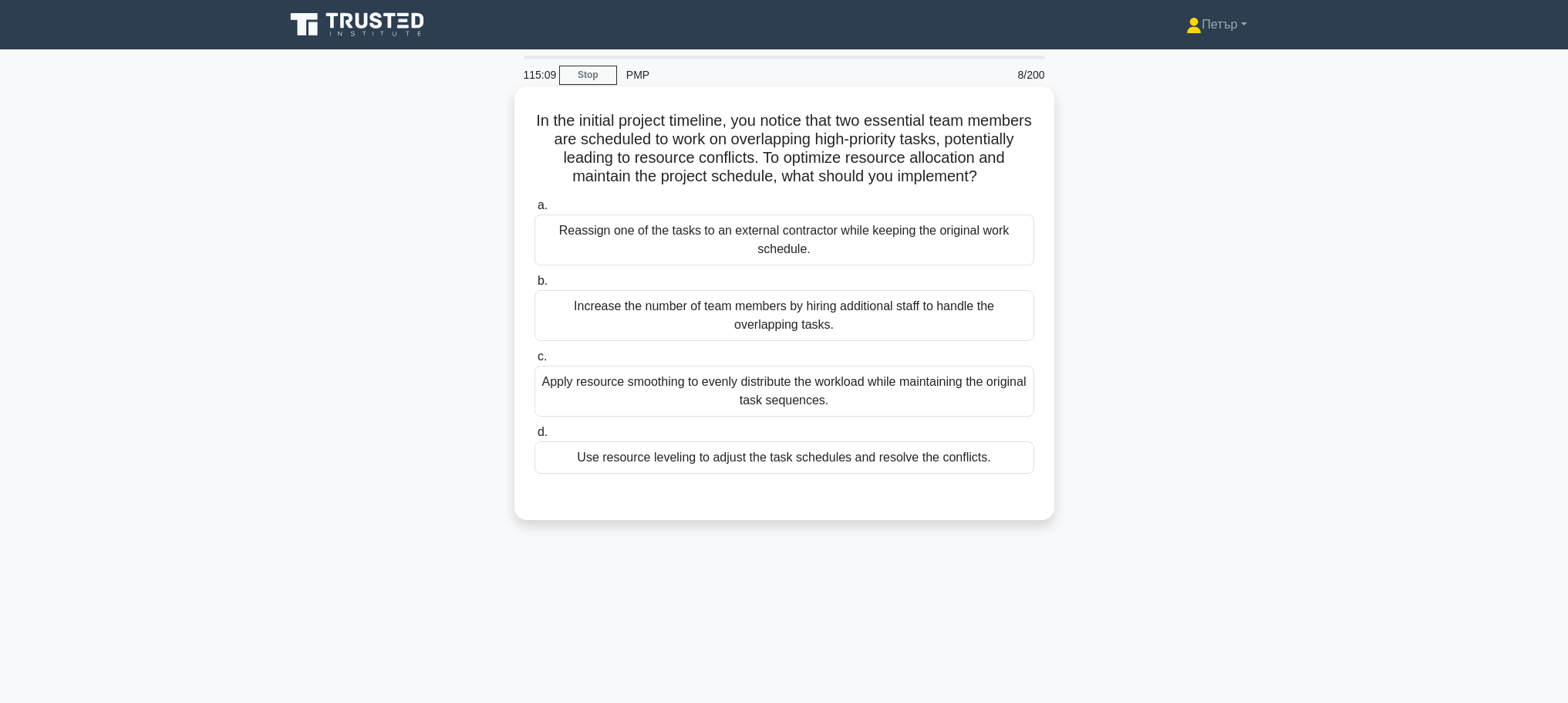
click at [899, 406] on div "Apply resource smoothing to evenly distribute the workload while maintaining th…" at bounding box center [784, 391] width 500 height 51
click at [534, 362] on input "c. Apply resource smoothing to evenly distribute the workload while maintaining…" at bounding box center [534, 356] width 0 height 10
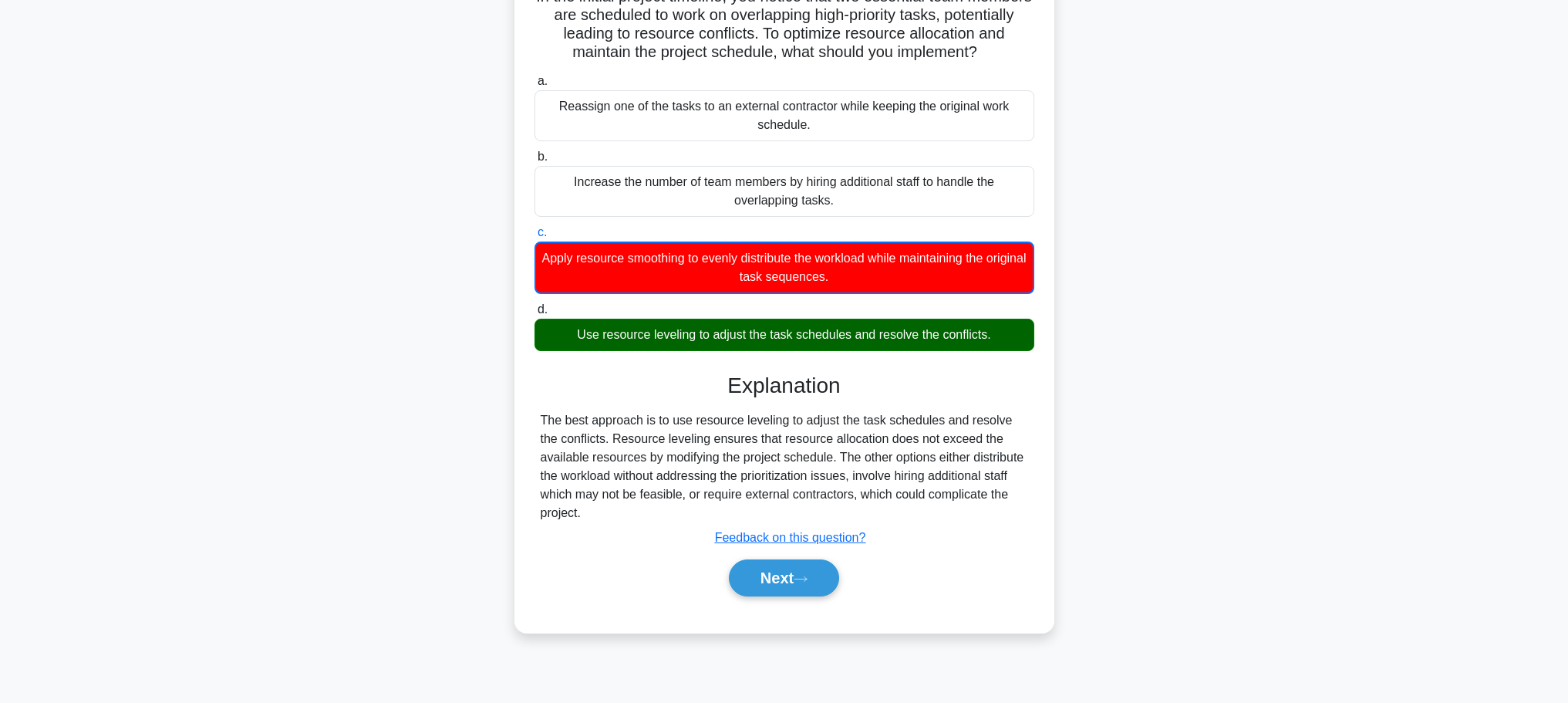
scroll to position [131, 0]
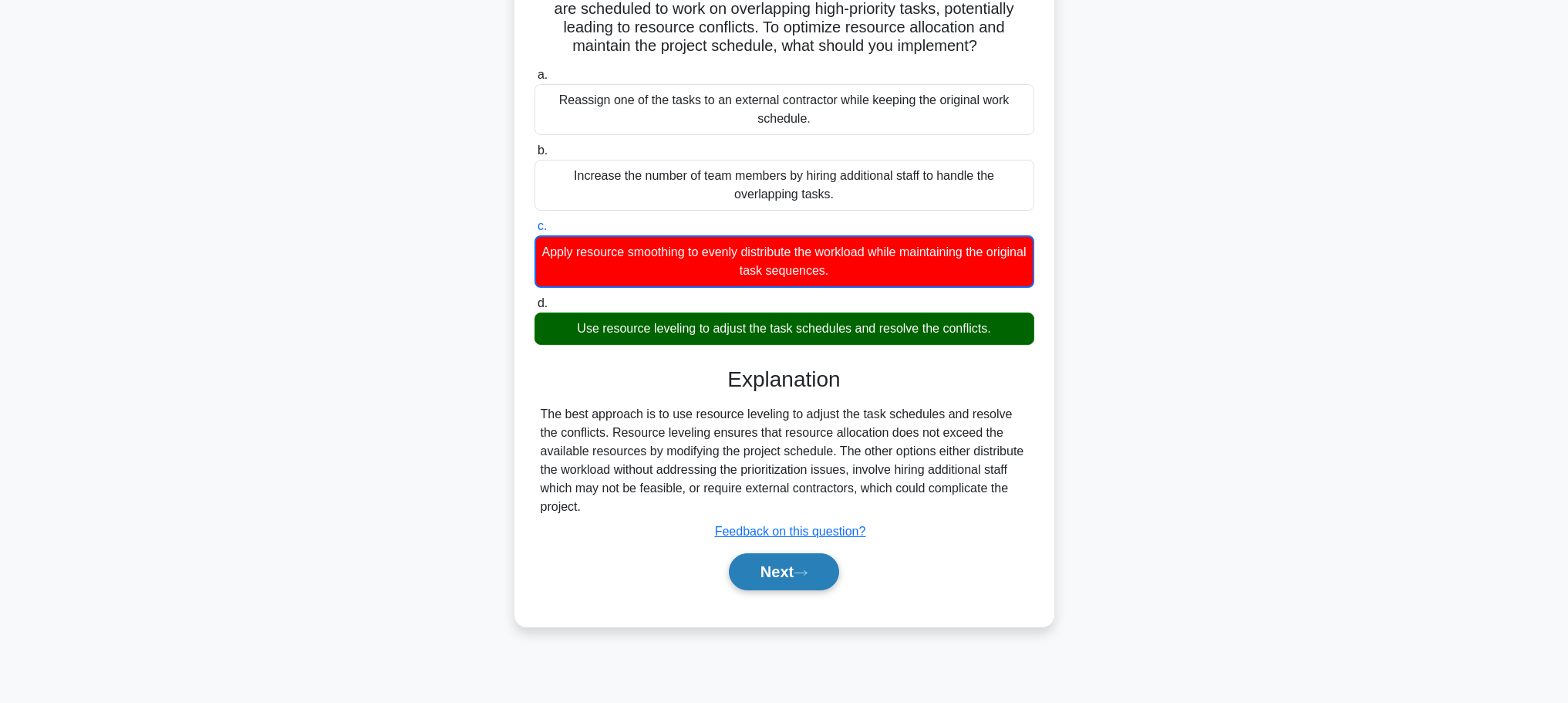
click at [818, 553] on button "Next" at bounding box center [784, 571] width 110 height 37
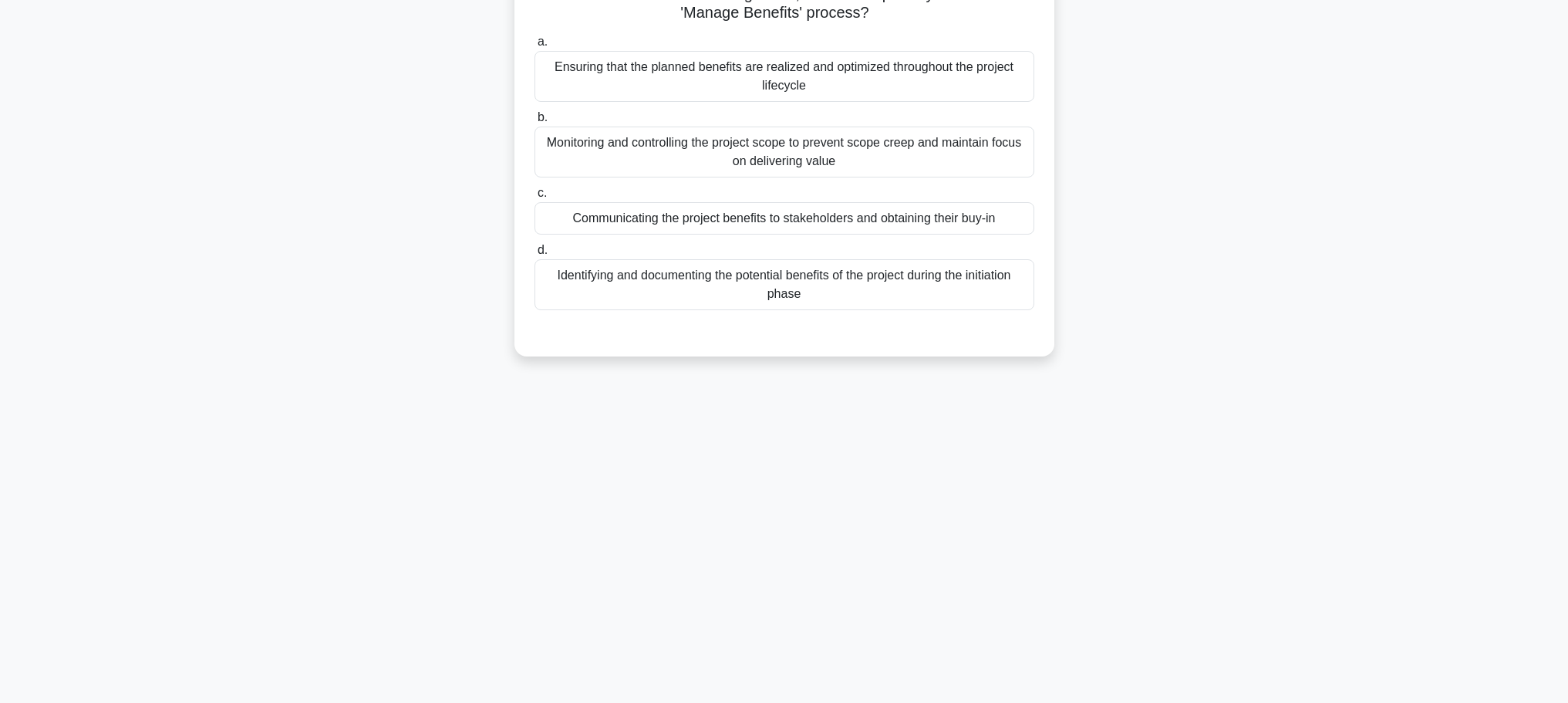
scroll to position [0, 0]
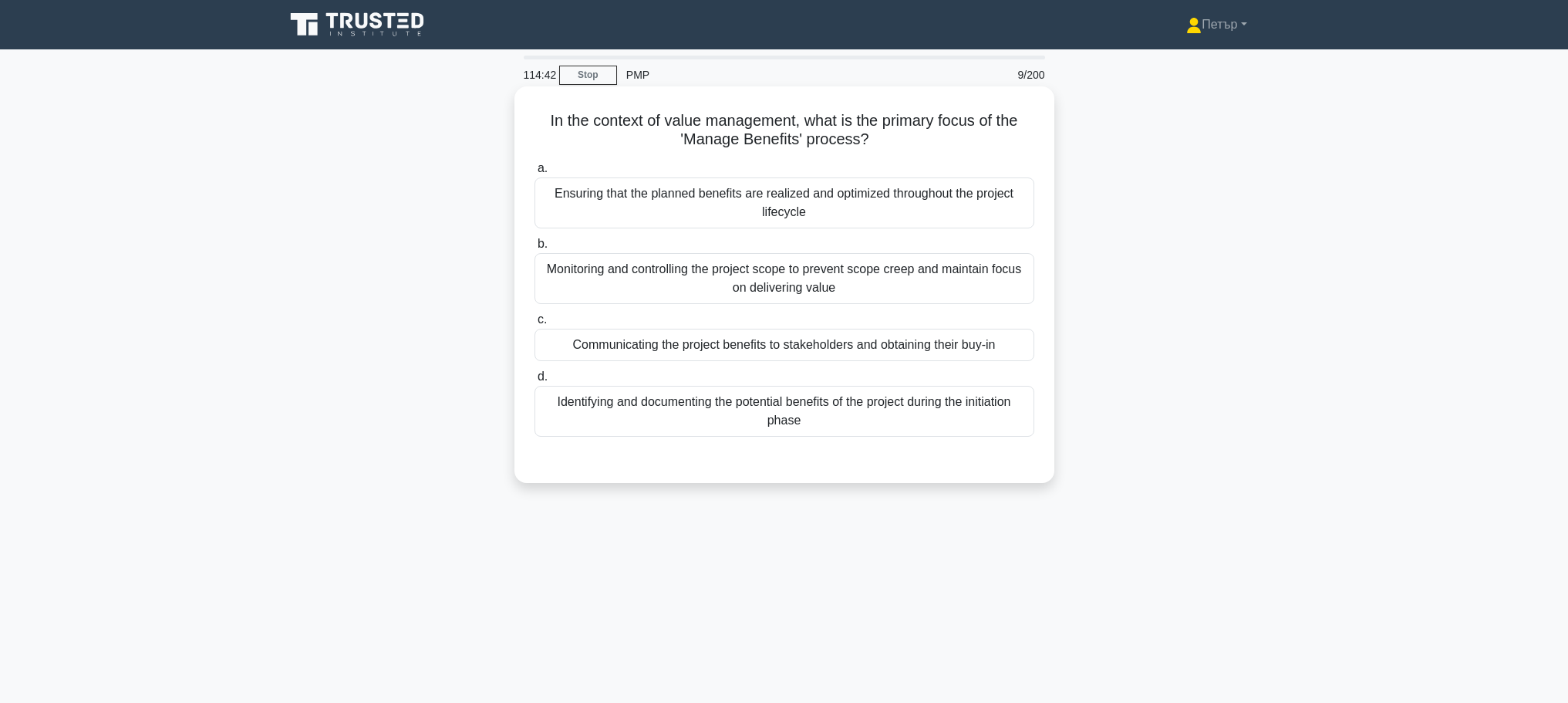
click at [946, 213] on div "Ensuring that the planned benefits are realized and optimized throughout the pr…" at bounding box center [784, 203] width 500 height 51
click at [534, 173] on input "a. Ensuring that the planned benefits are realized and optimized throughout the…" at bounding box center [534, 169] width 0 height 10
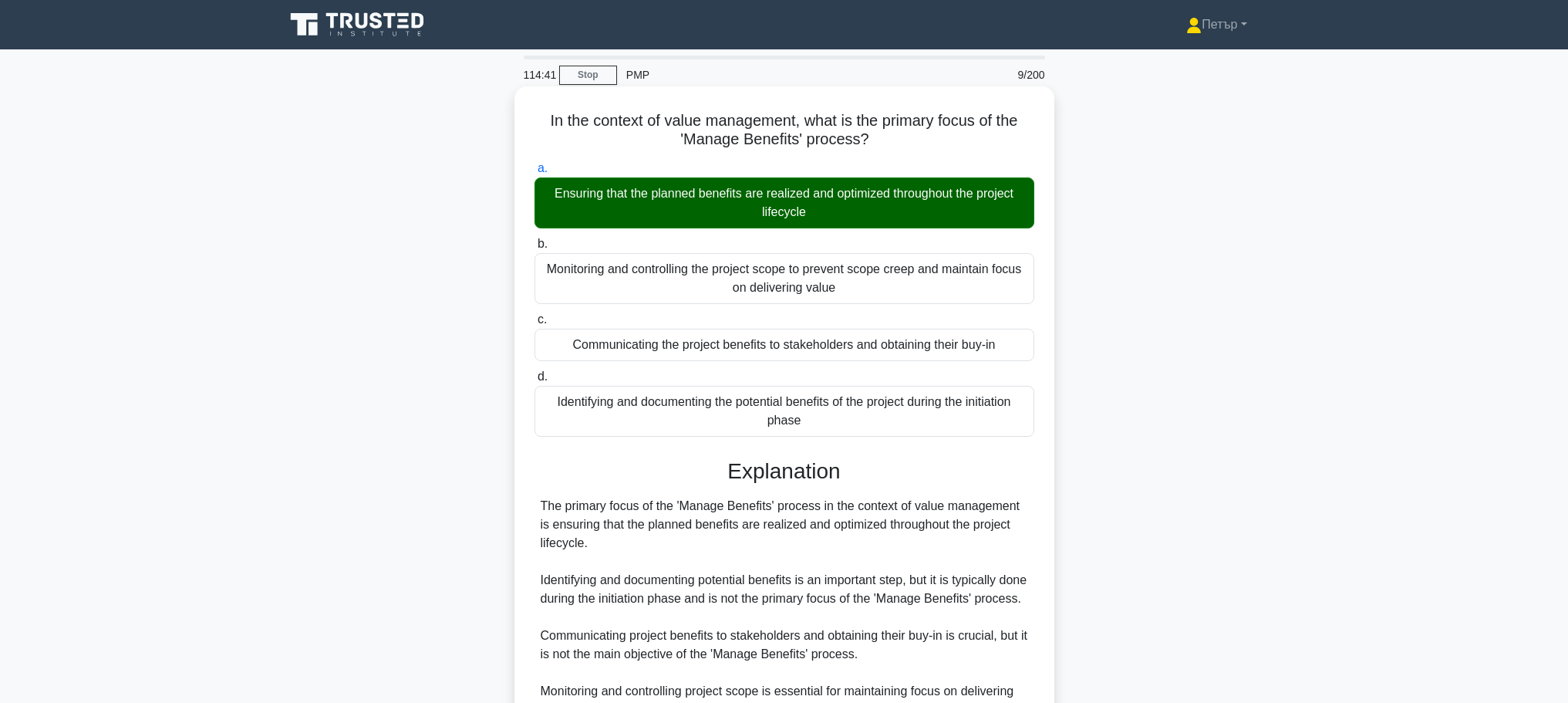
scroll to position [193, 0]
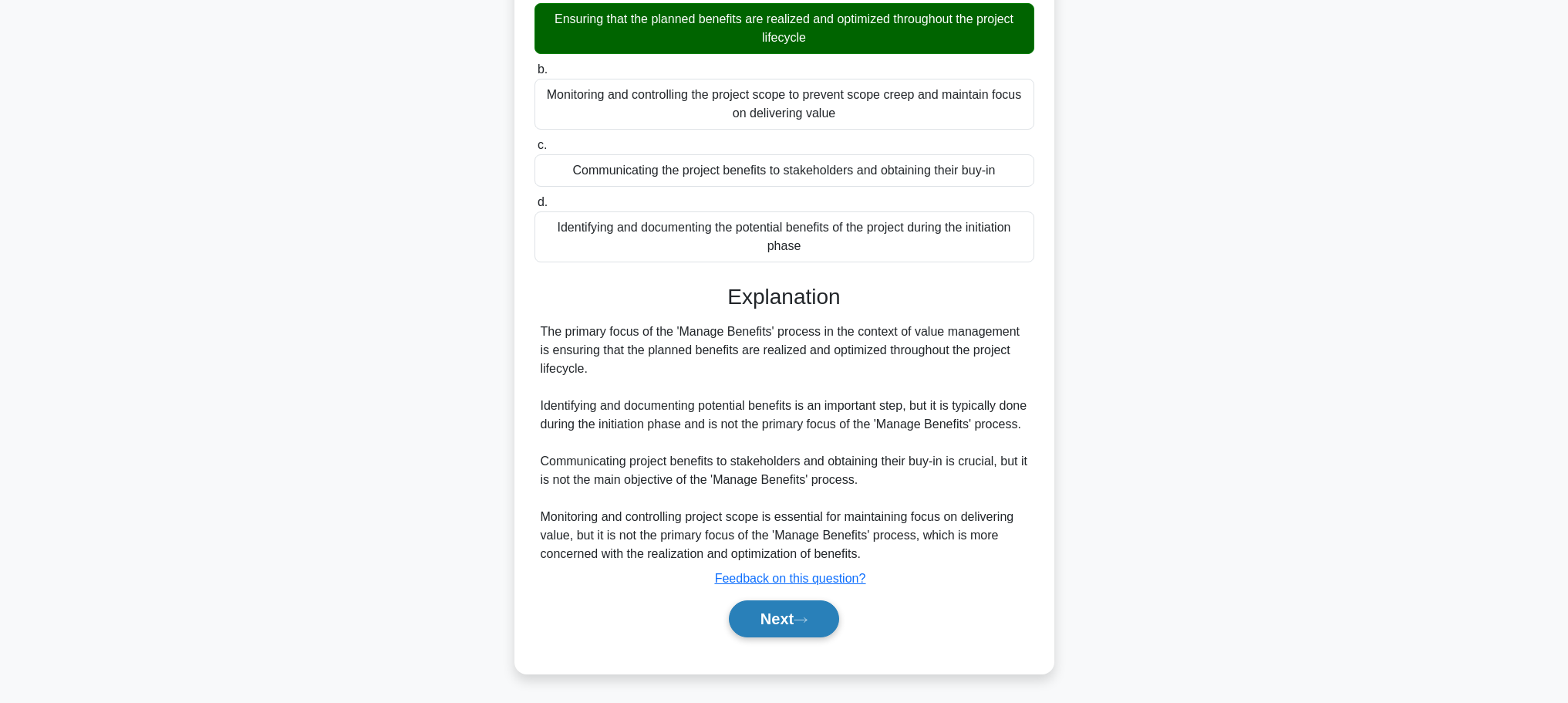
click at [770, 622] on button "Next" at bounding box center [784, 619] width 110 height 37
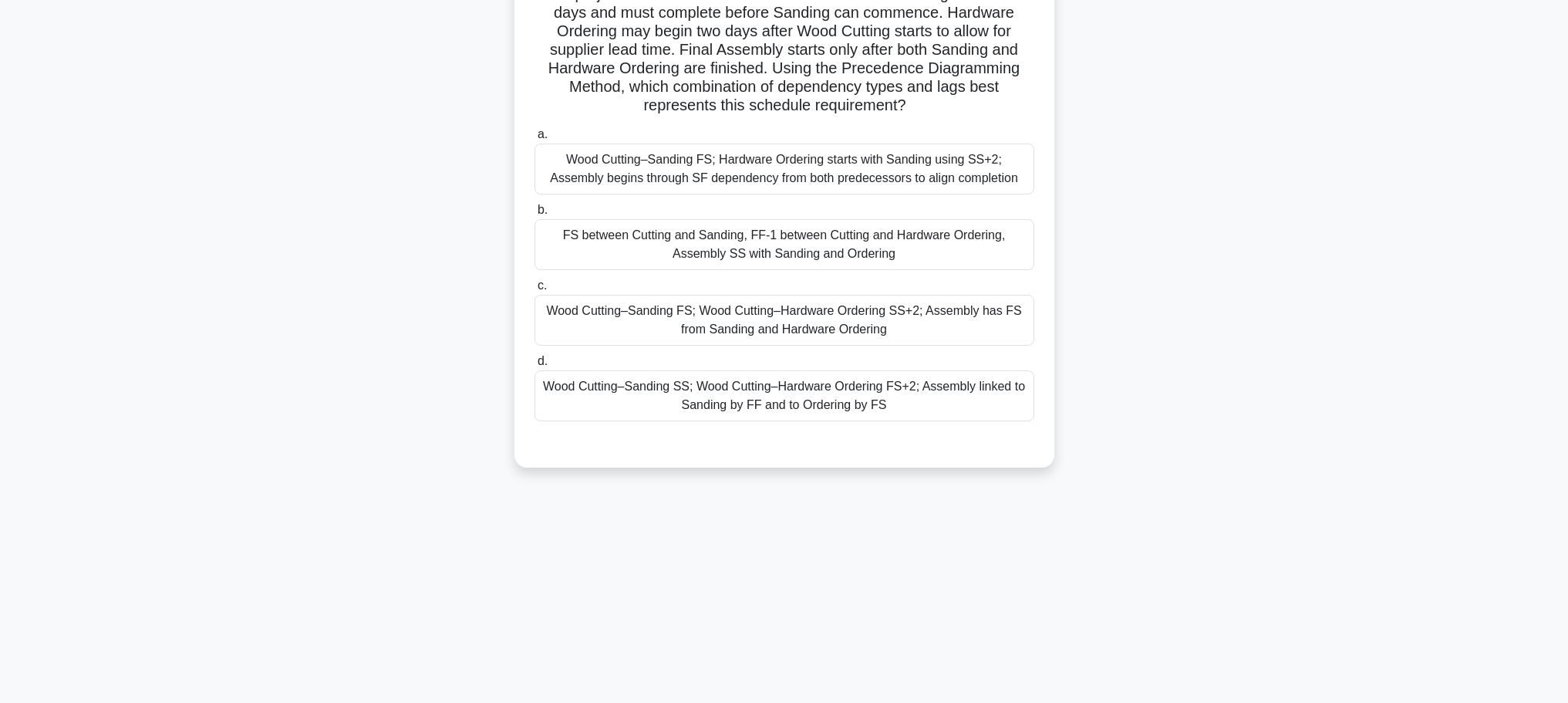
scroll to position [0, 0]
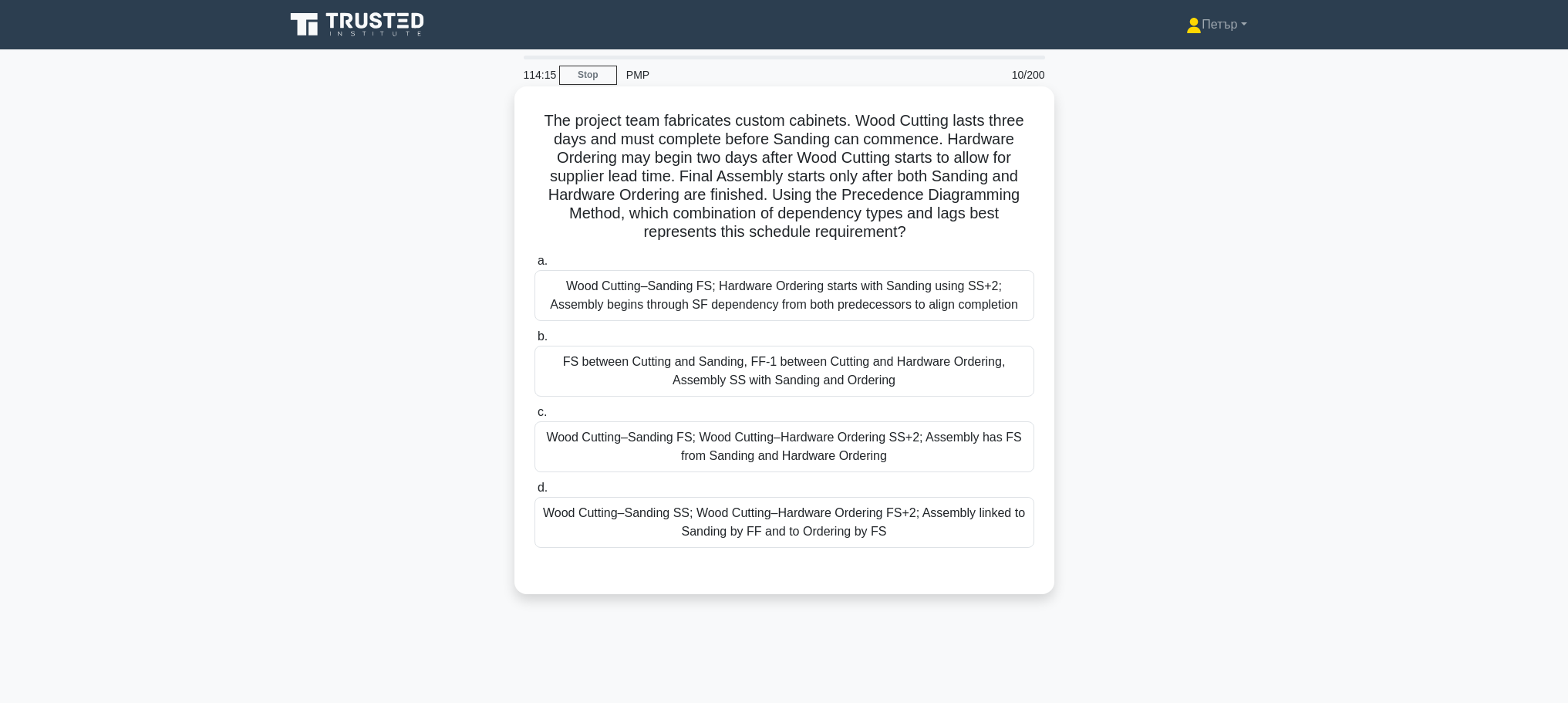
click at [937, 309] on div "Wood Cutting–Sanding FS; Hardware Ordering starts with Sanding using SS+2; Asse…" at bounding box center [784, 296] width 500 height 51
click at [534, 266] on input "a. Wood Cutting–Sanding FS; Hardware Ordering starts with Sanding using SS+2; A…" at bounding box center [534, 261] width 0 height 10
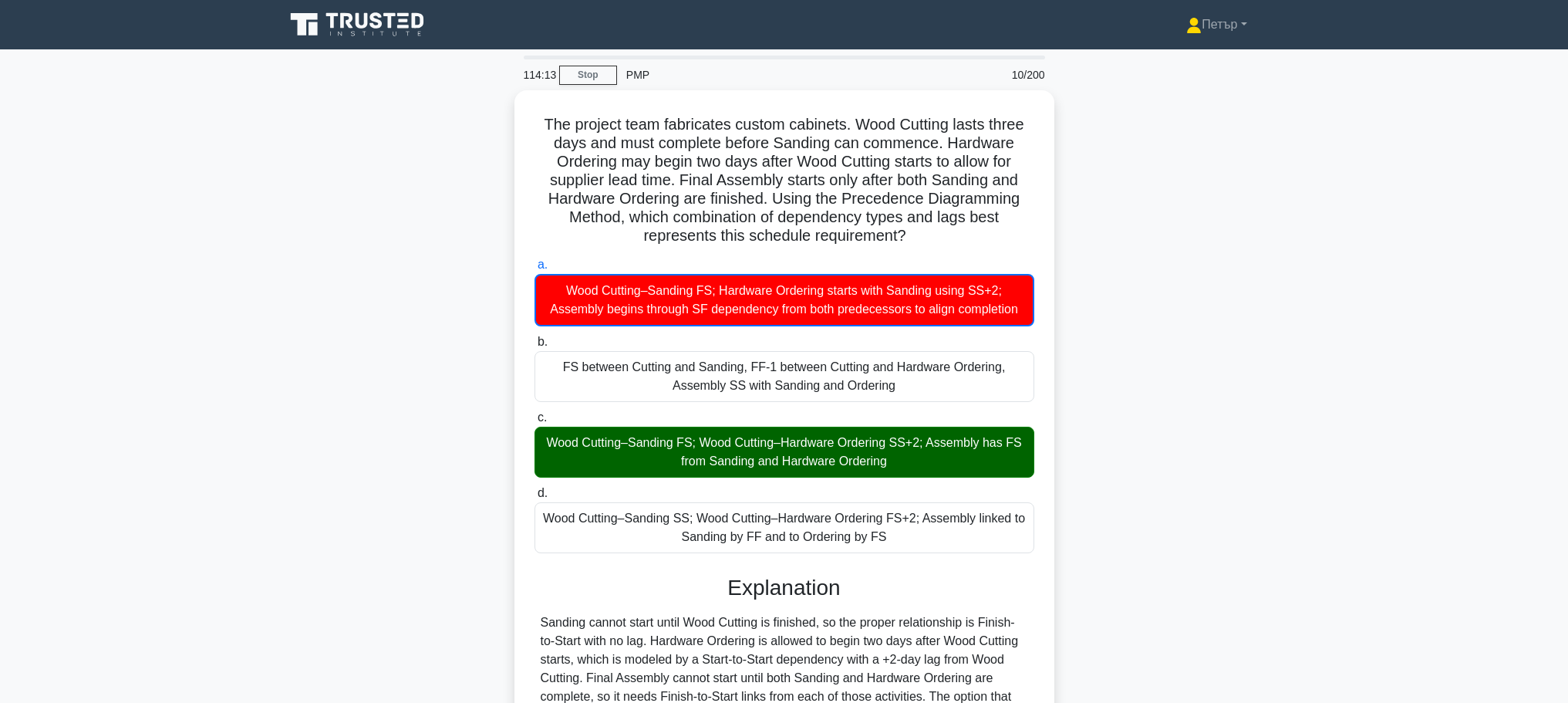
scroll to position [214, 0]
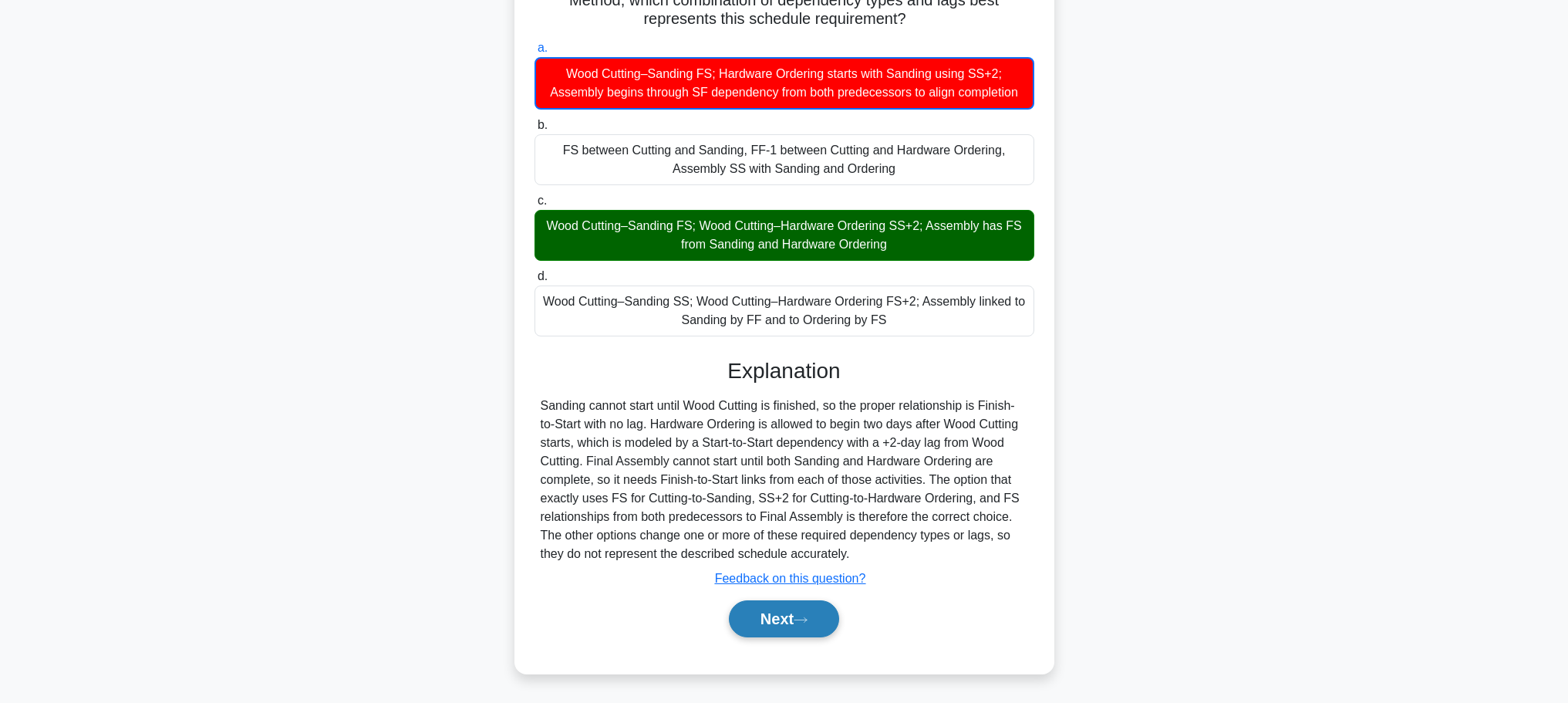
click at [787, 620] on button "Next" at bounding box center [784, 619] width 110 height 37
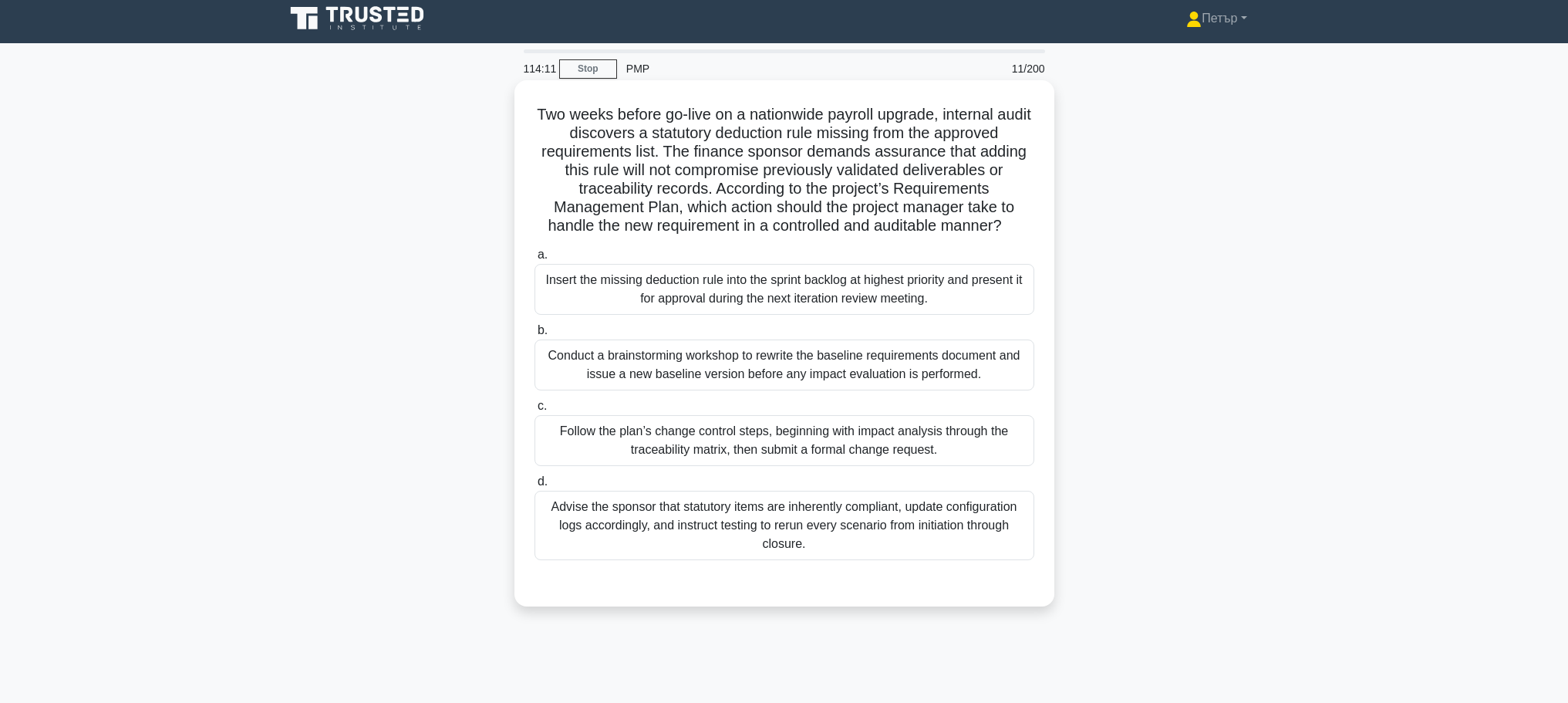
scroll to position [0, 0]
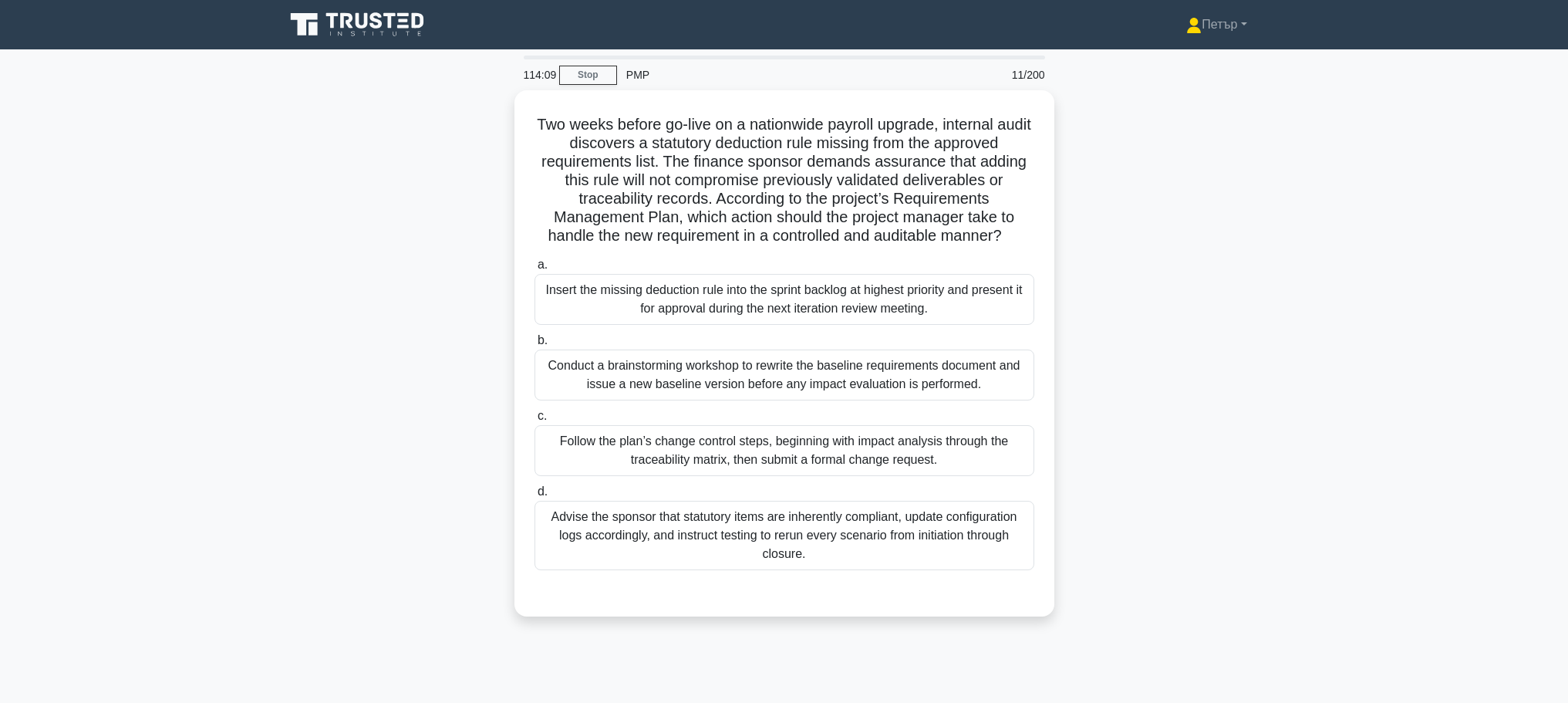
click at [597, 85] on div "114:09 Stop PMP 11/200" at bounding box center [784, 75] width 540 height 31
click at [597, 81] on link "Stop" at bounding box center [588, 75] width 58 height 19
